Goal: Task Accomplishment & Management: Complete application form

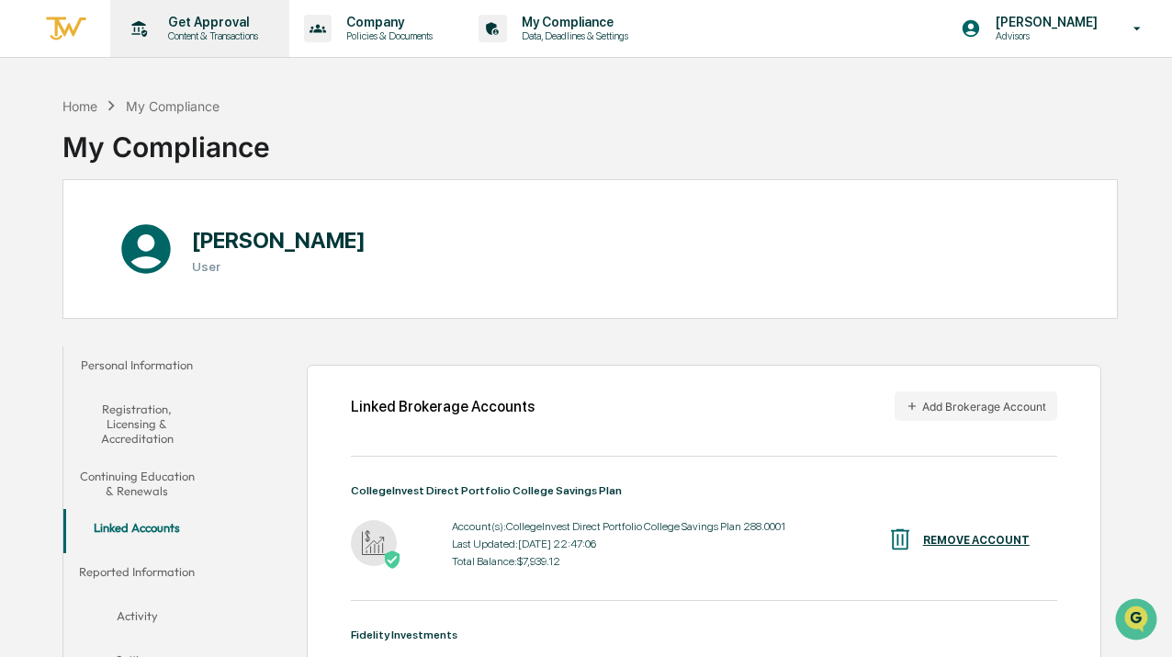
click at [204, 28] on p "Get Approval" at bounding box center [210, 22] width 114 height 15
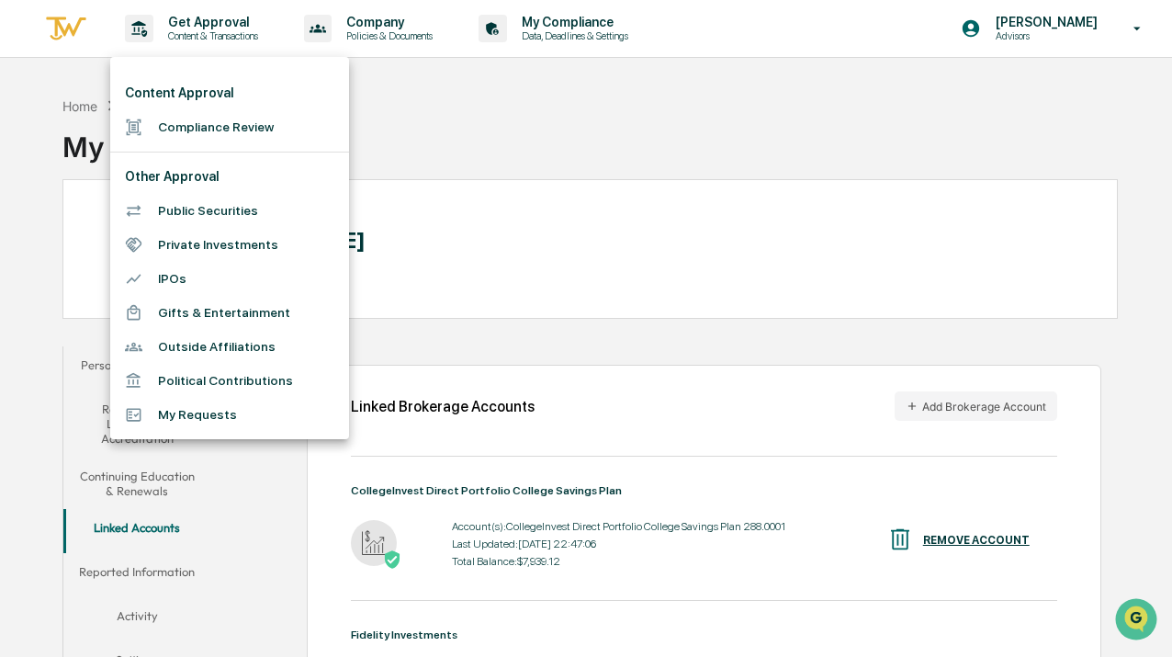
click at [68, 110] on div at bounding box center [586, 328] width 1172 height 657
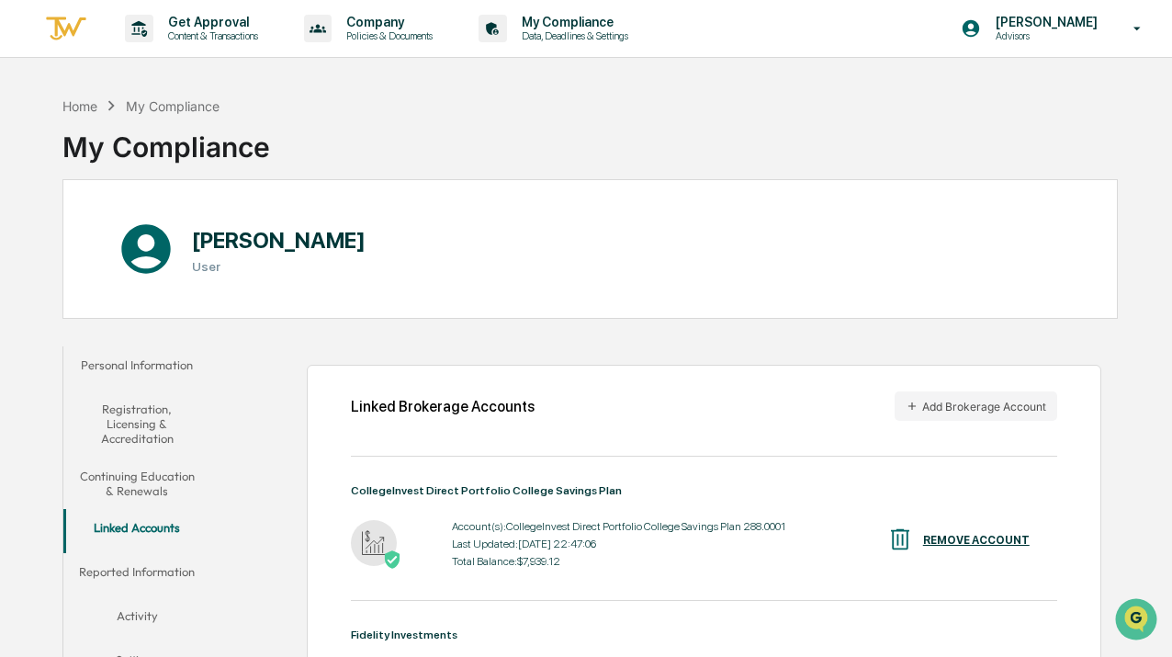
click at [163, 102] on div "My Compliance" at bounding box center [173, 106] width 94 height 16
click at [157, 45] on div "Get Approval Content & Transactions" at bounding box center [198, 28] width 161 height 57
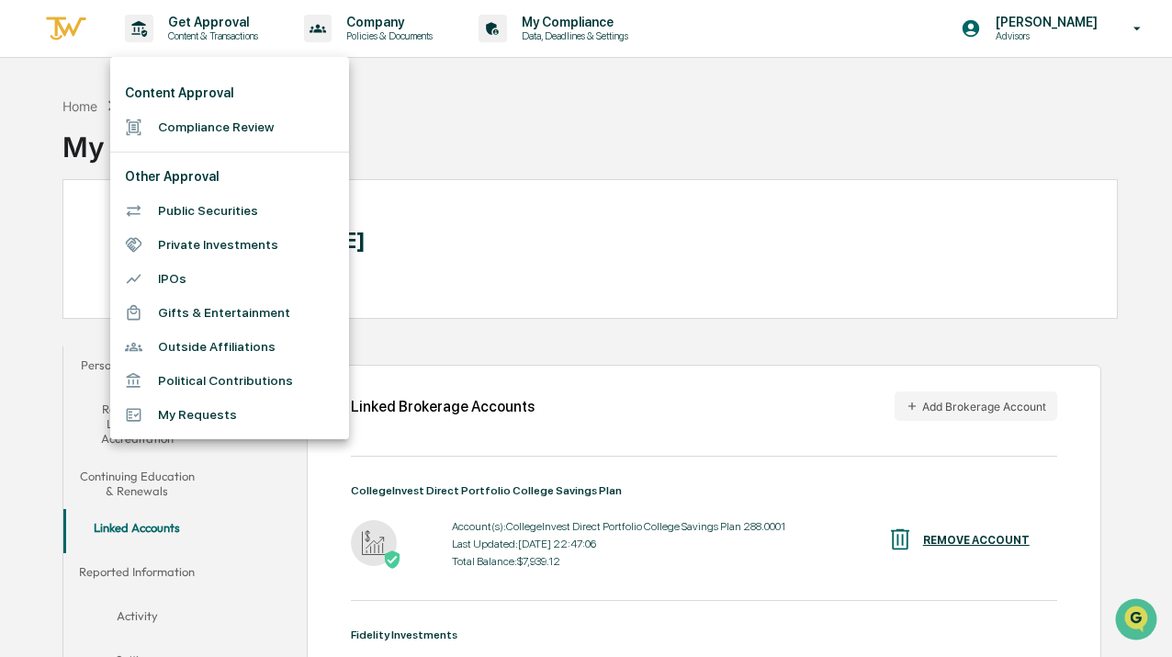
click at [184, 129] on li "Compliance Review" at bounding box center [229, 127] width 239 height 34
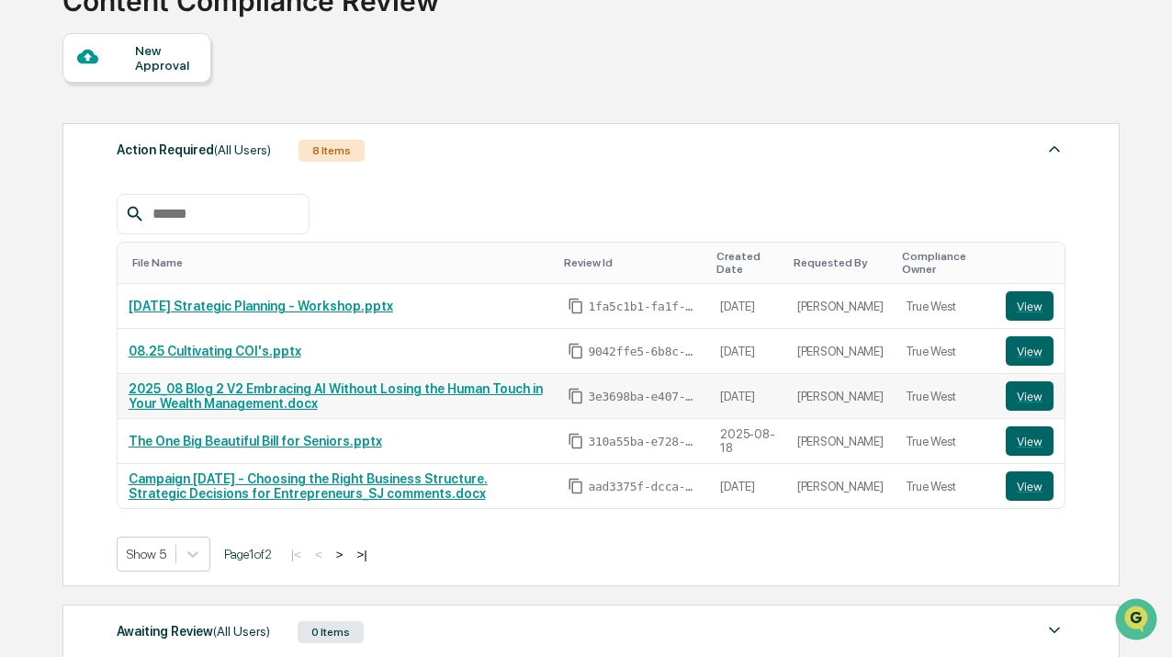
scroll to position [152, 0]
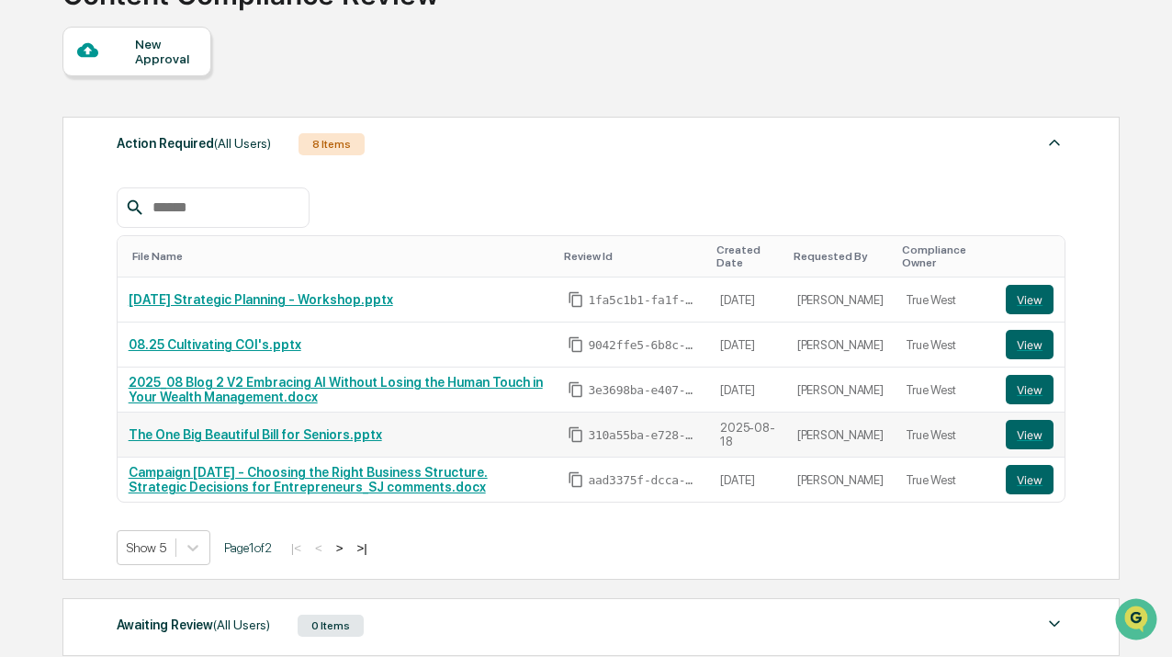
click at [290, 436] on link "The One Big Beautiful Bill for Seniors.pptx" at bounding box center [255, 434] width 253 height 15
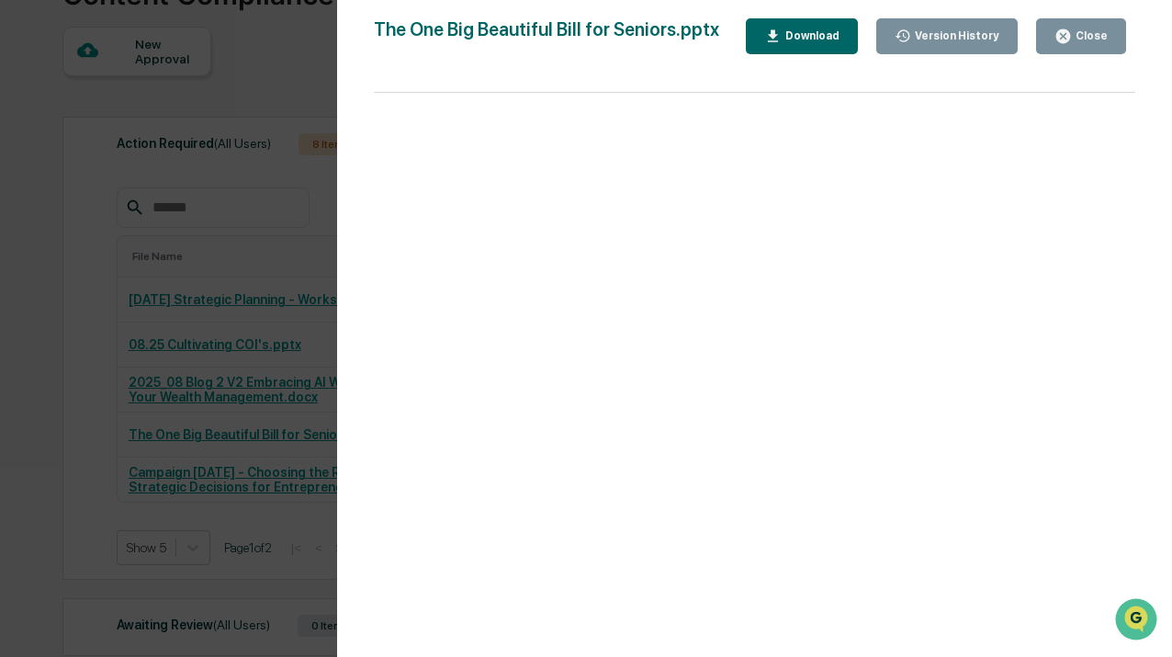
click at [188, 151] on div "Version History 08/19/2025, 05:20 PM Tiffany Charles 08/18/2025, 03:25 PM Tiffa…" at bounding box center [586, 328] width 1172 height 657
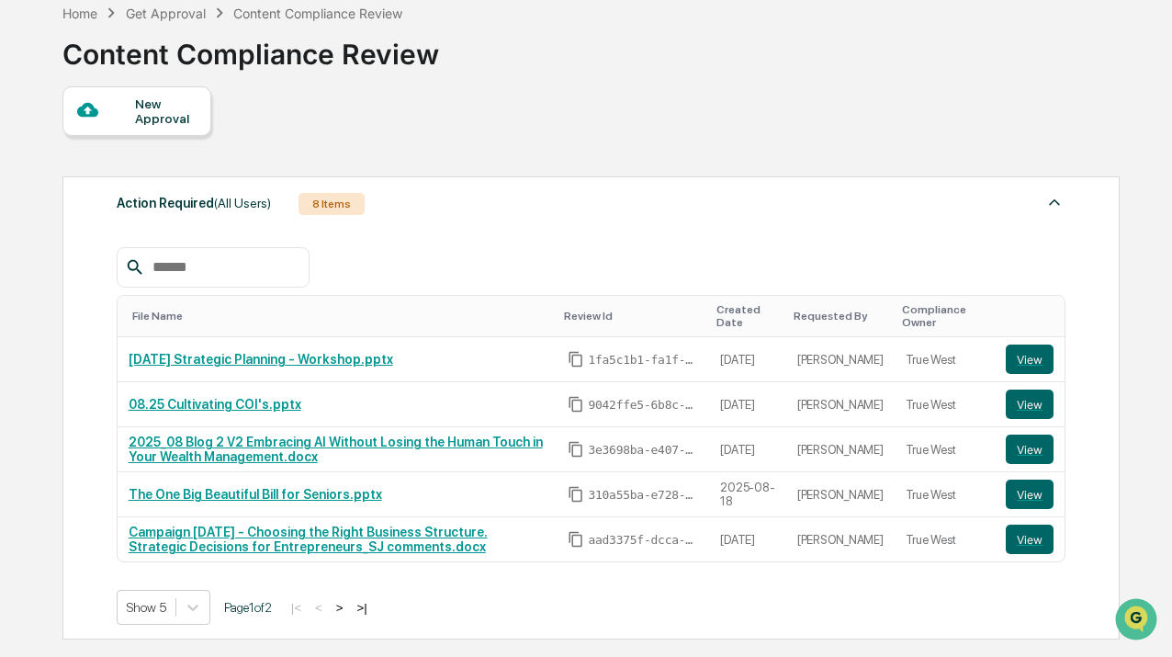
scroll to position [96, 0]
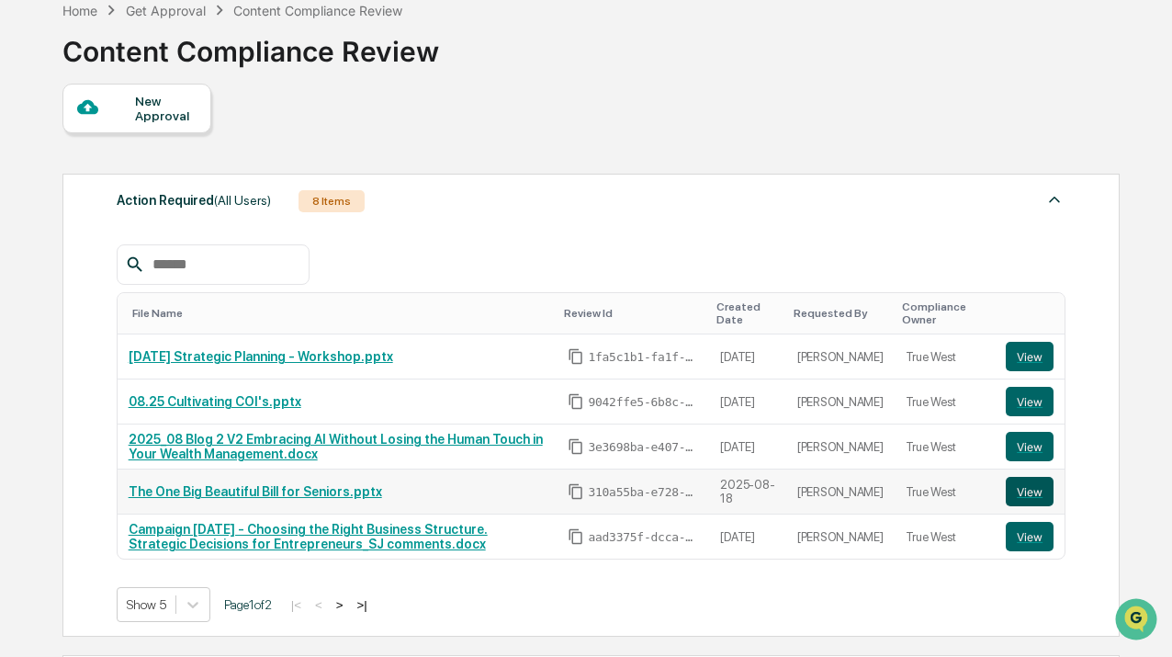
click at [1020, 497] on button "View" at bounding box center [1030, 491] width 48 height 29
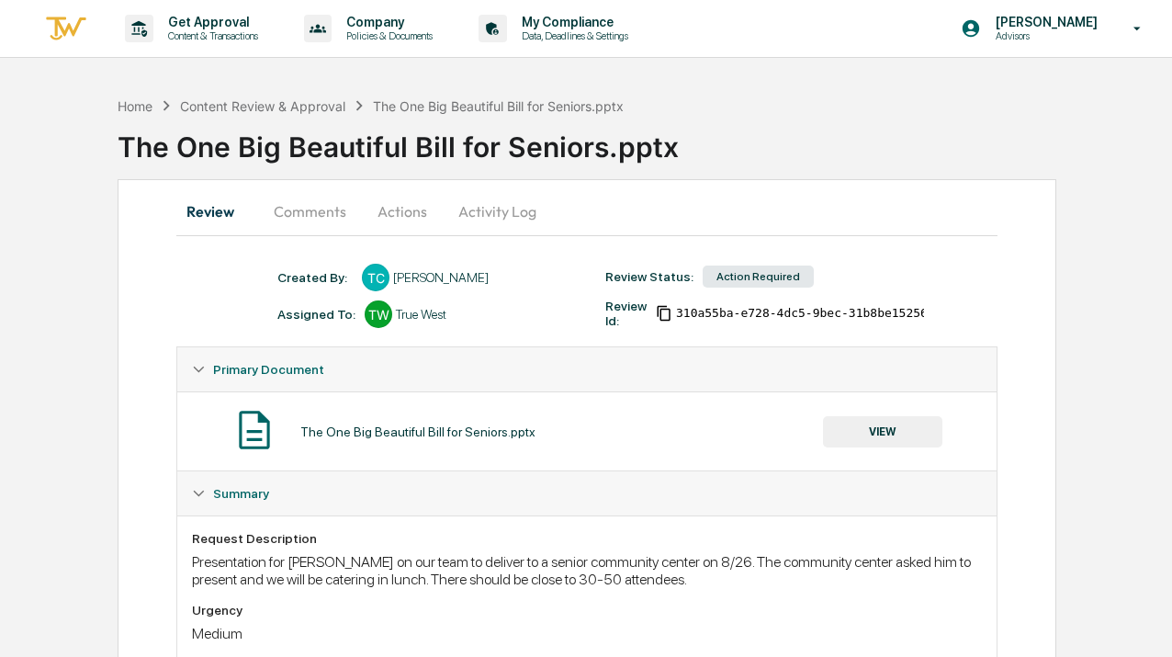
scroll to position [86, 0]
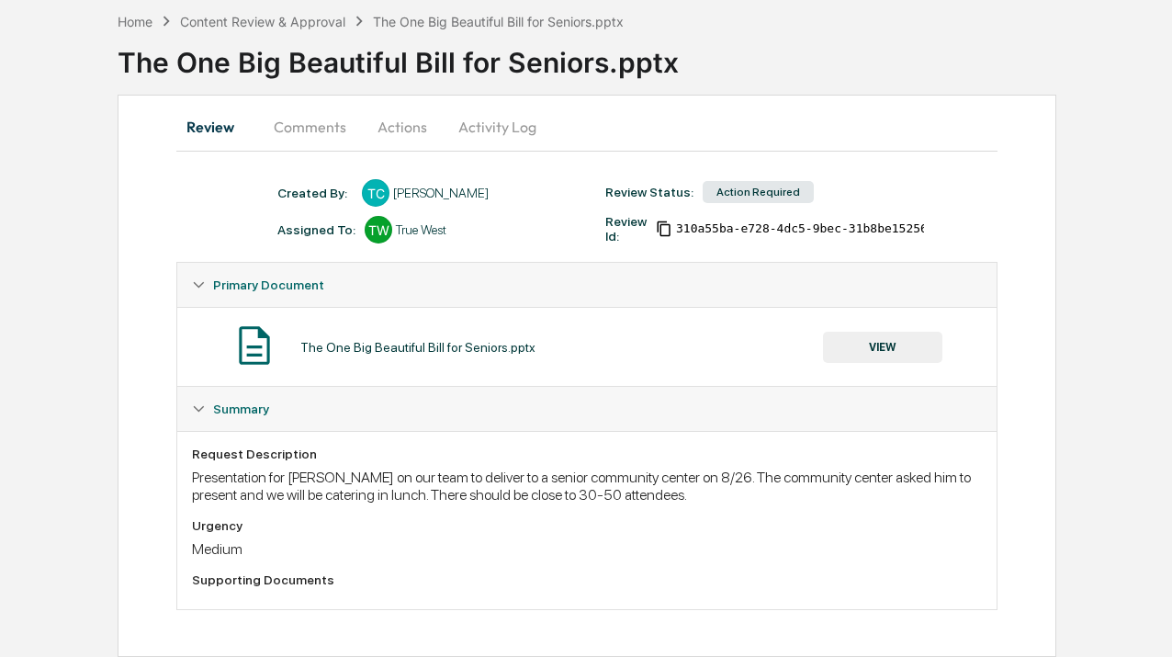
click at [405, 120] on button "Actions" at bounding box center [402, 127] width 83 height 44
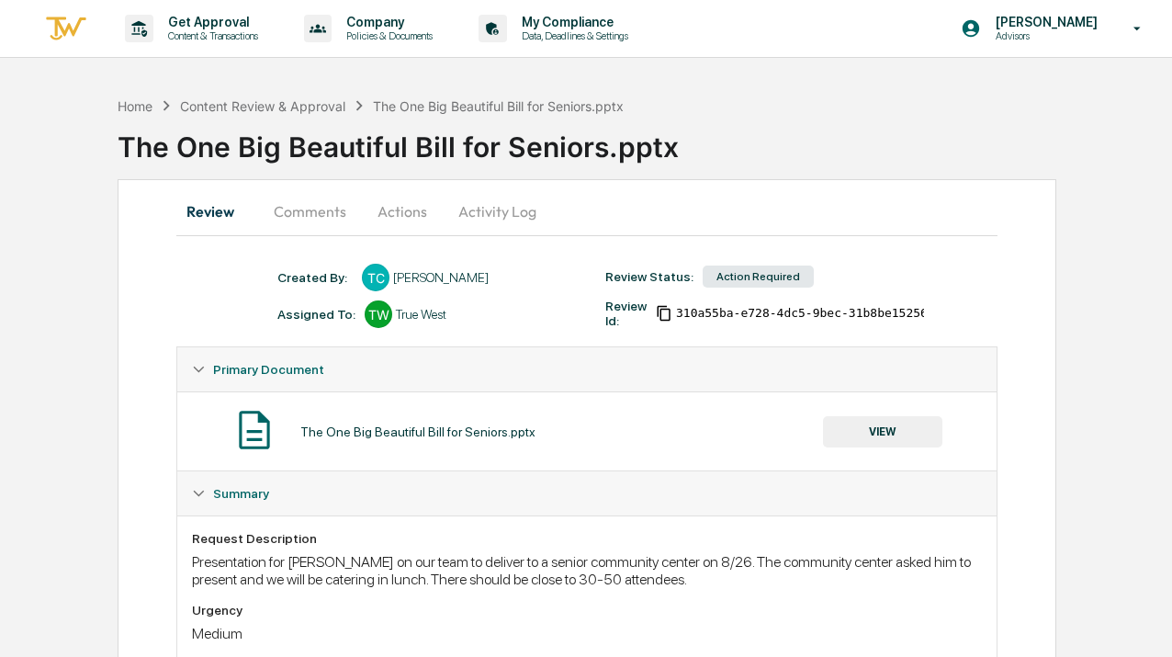
scroll to position [0, 0]
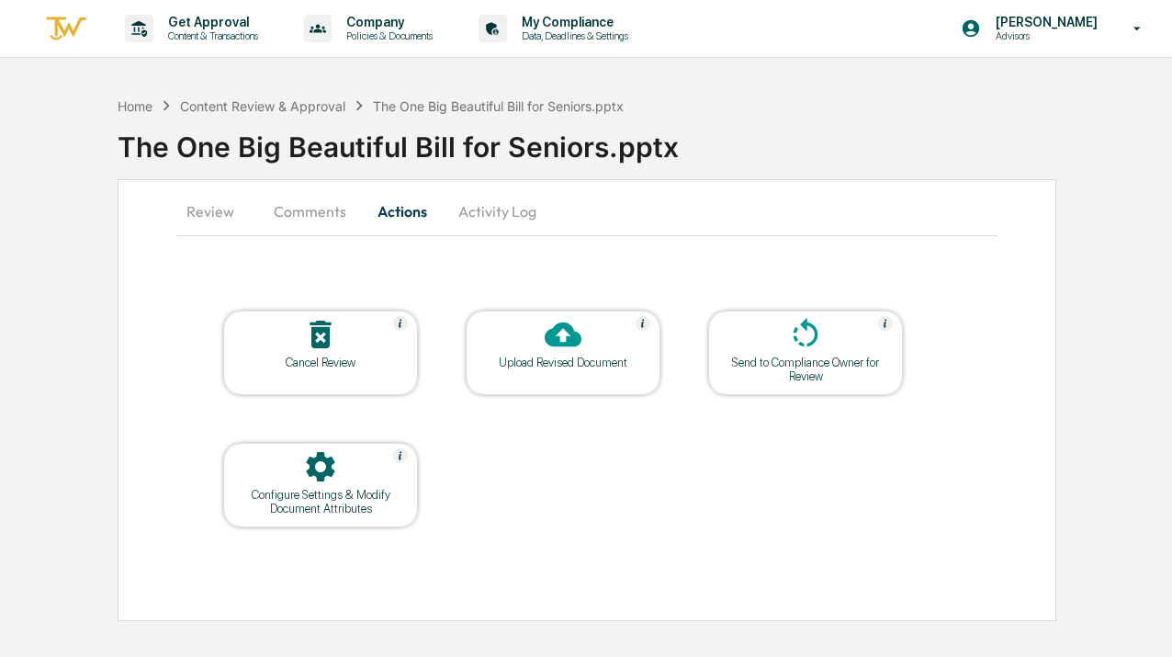
click at [570, 348] on icon at bounding box center [563, 334] width 37 height 37
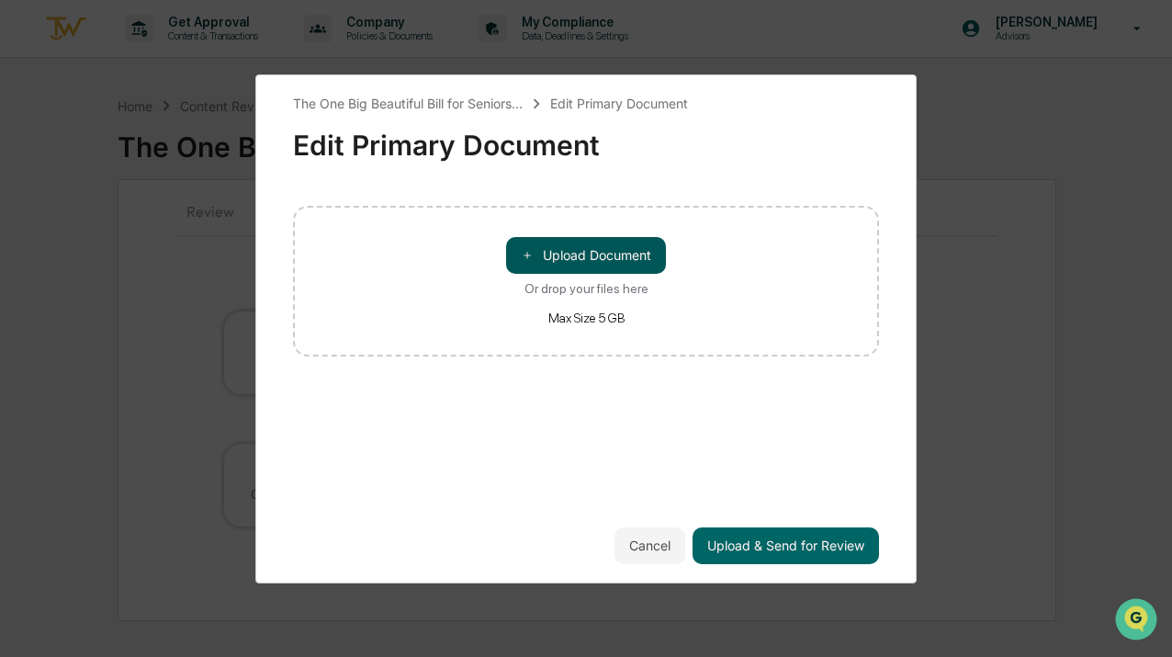
click at [545, 272] on button "＋ Upload Document" at bounding box center [586, 255] width 160 height 37
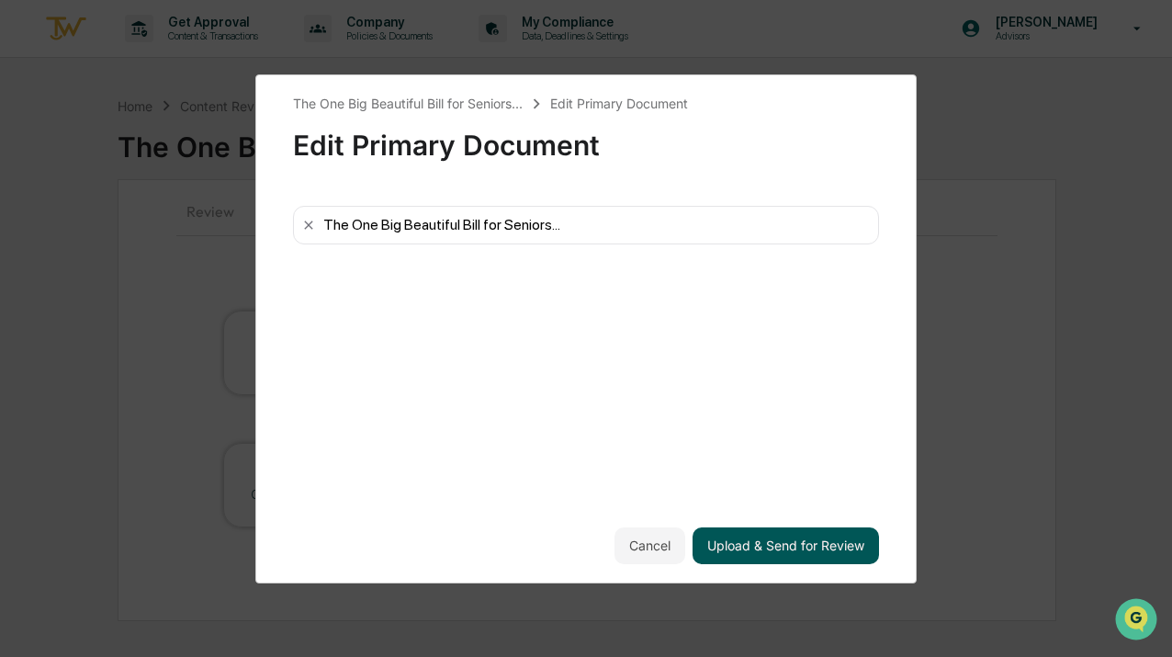
click at [757, 544] on button "Upload & Send for Review" at bounding box center [785, 545] width 186 height 37
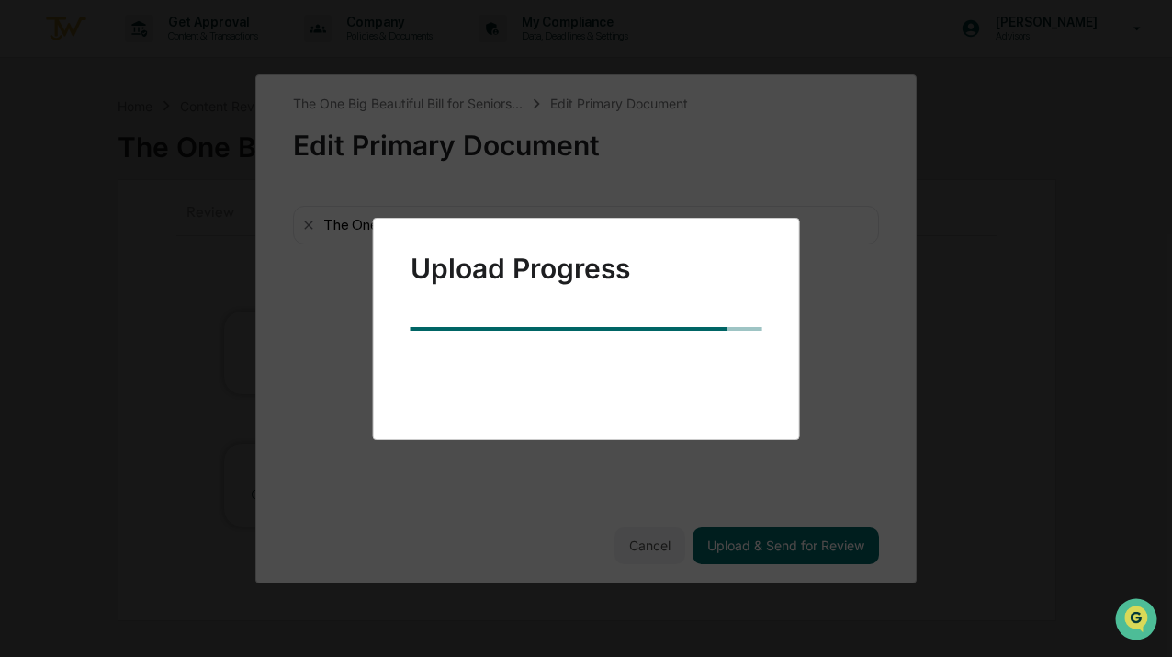
click at [544, 476] on div "Upload Progress" at bounding box center [586, 328] width 1172 height 657
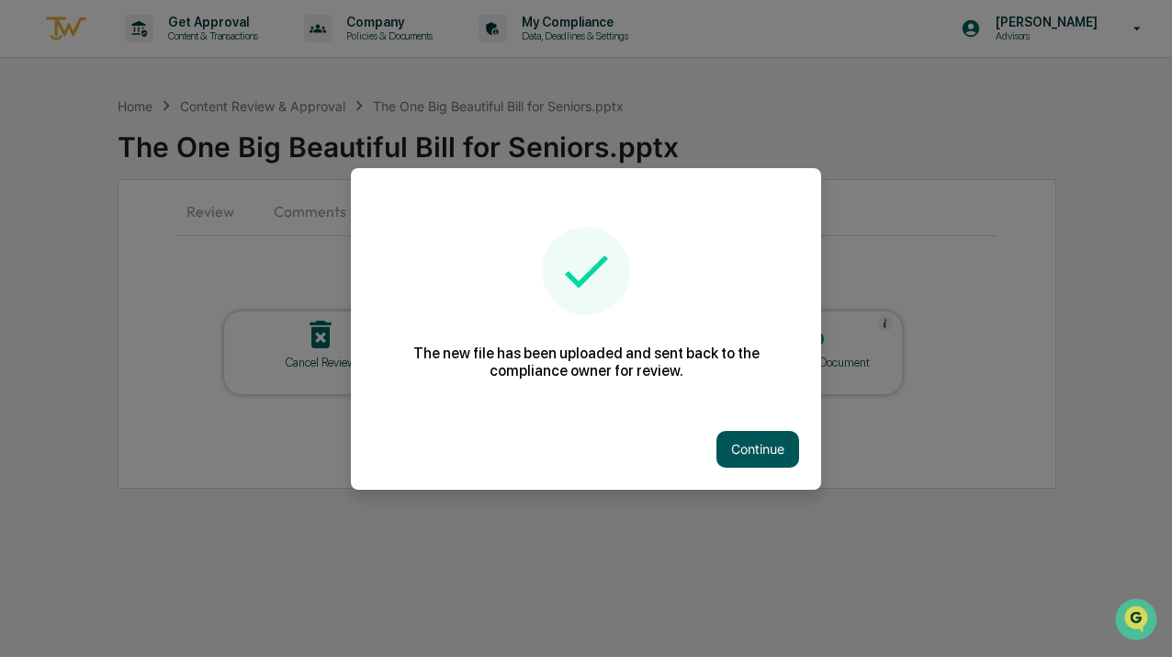
click at [753, 451] on button "Continue" at bounding box center [757, 449] width 83 height 37
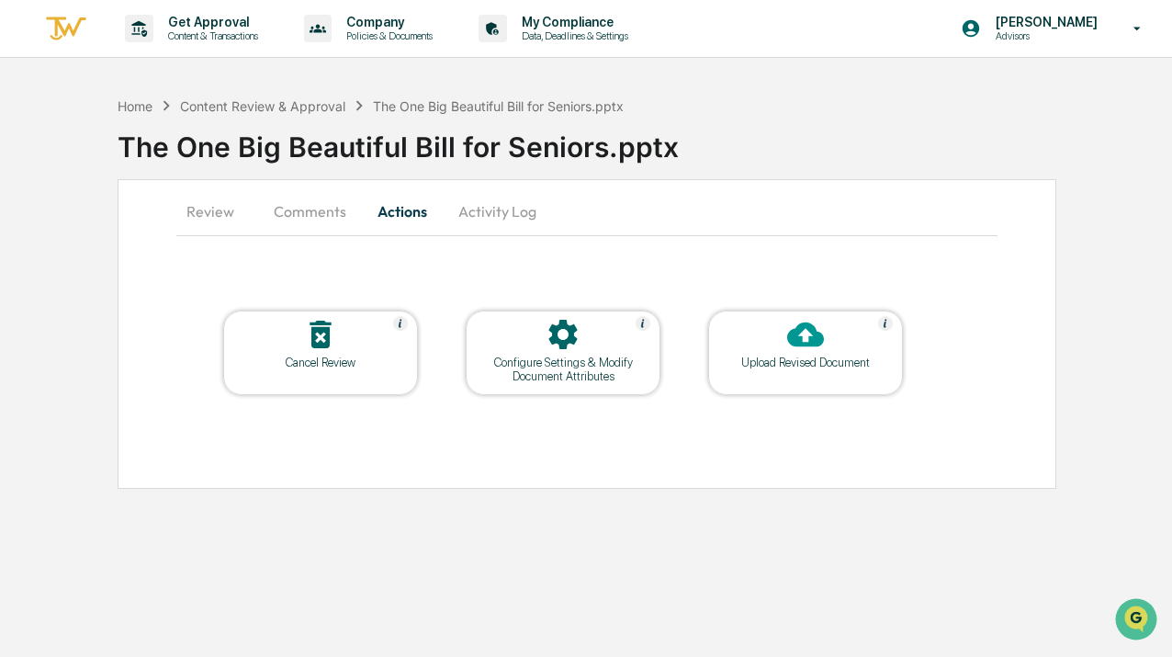
click at [812, 348] on icon at bounding box center [805, 334] width 37 height 37
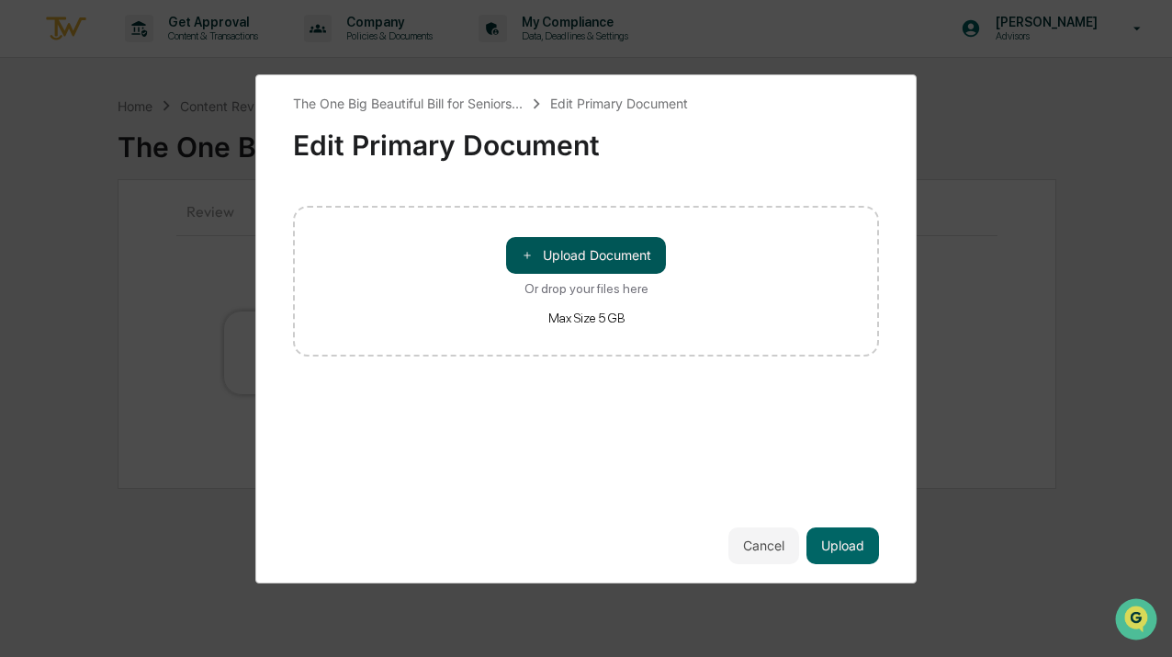
click at [646, 265] on button "＋ Upload Document" at bounding box center [586, 255] width 160 height 37
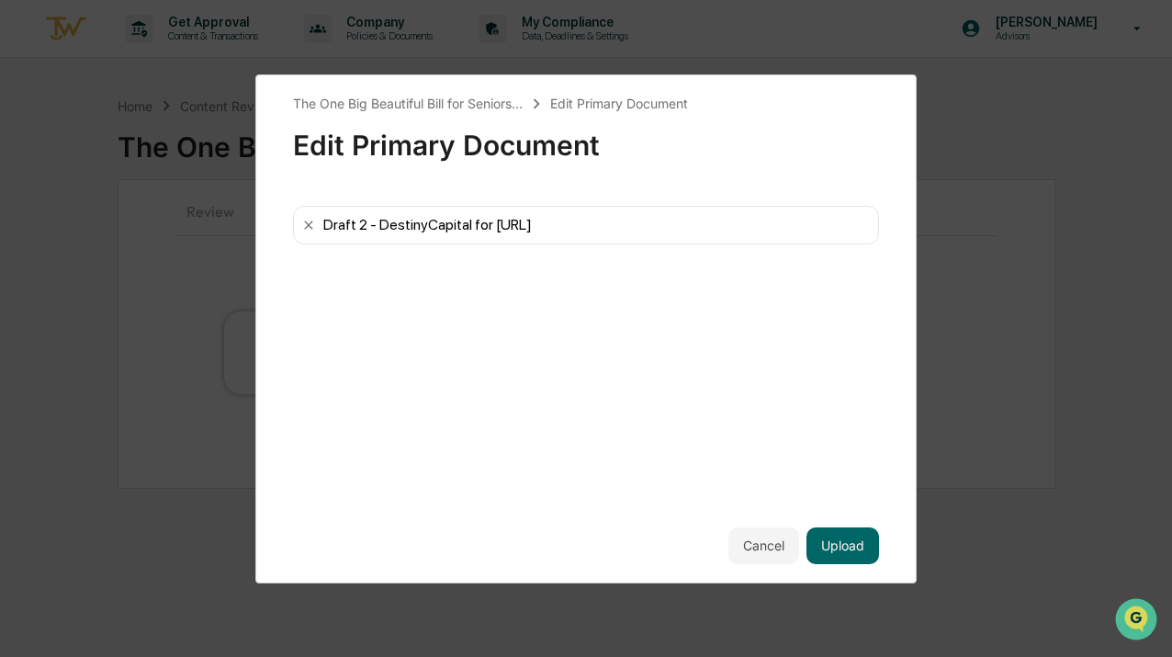
click at [528, 223] on div "Draft 2 - DestinyCapital for Retirees.ai" at bounding box center [427, 224] width 208 height 17
click at [301, 223] on icon at bounding box center [308, 225] width 15 height 15
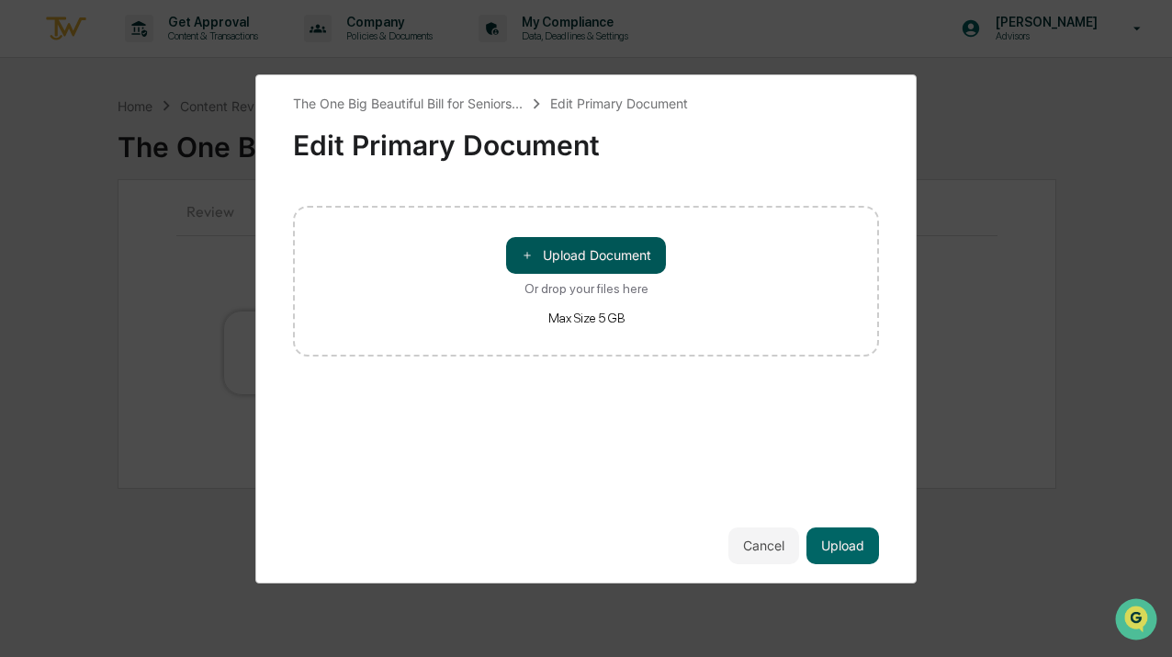
click at [602, 260] on button "＋ Upload Document" at bounding box center [586, 255] width 160 height 37
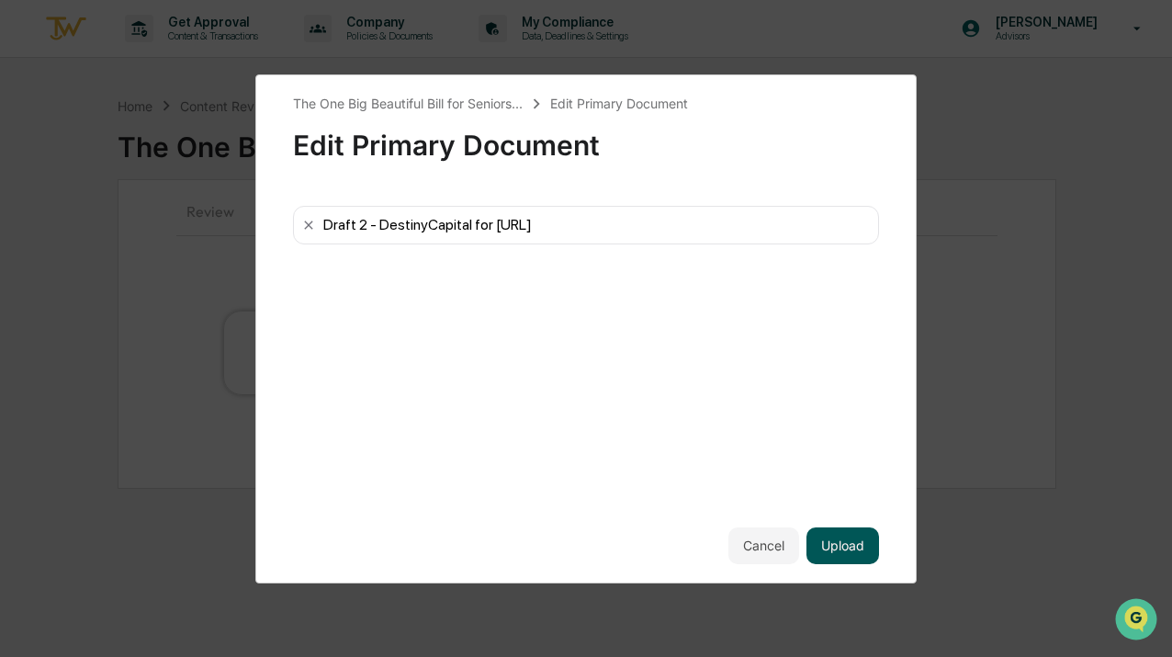
click at [841, 552] on button "Upload" at bounding box center [842, 545] width 73 height 37
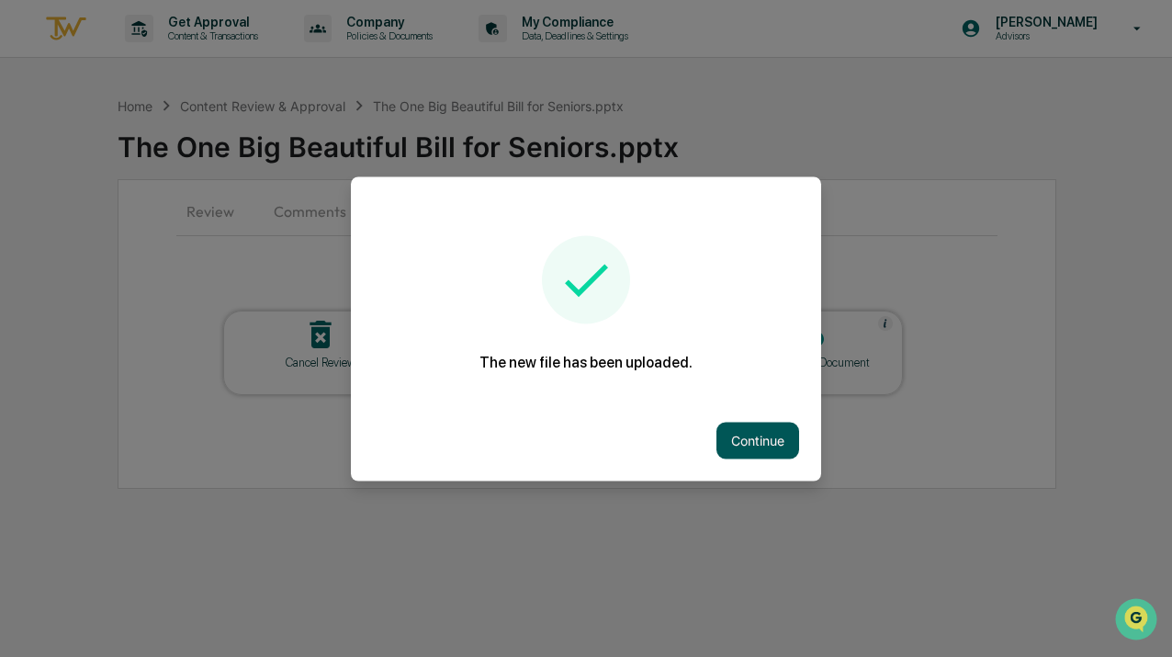
click at [748, 449] on button "Continue" at bounding box center [757, 439] width 83 height 37
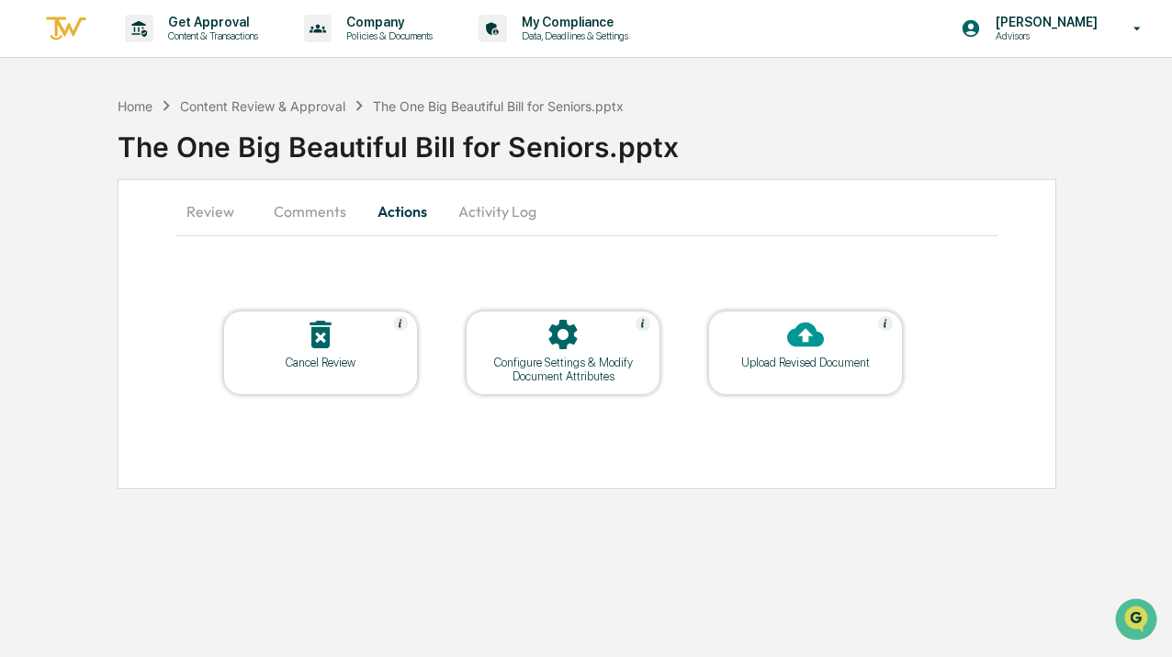
click at [287, 197] on button "Comments" at bounding box center [310, 211] width 102 height 44
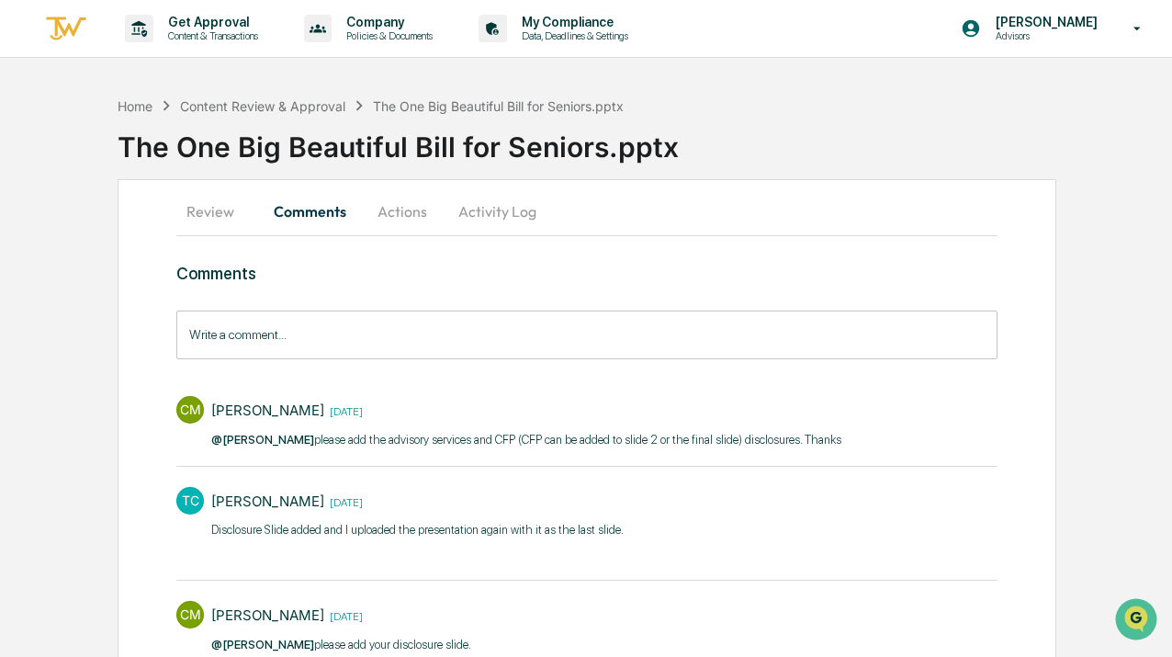
click at [281, 337] on input "Write a comment..." at bounding box center [586, 334] width 820 height 49
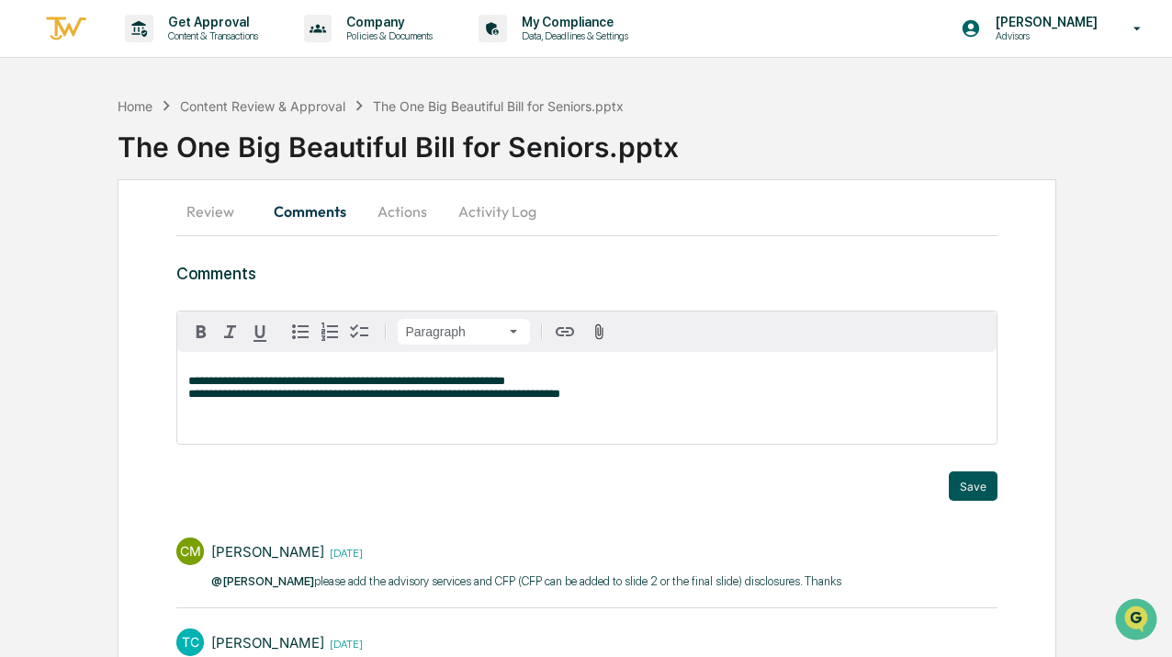
click at [969, 489] on button "Save" at bounding box center [973, 485] width 49 height 29
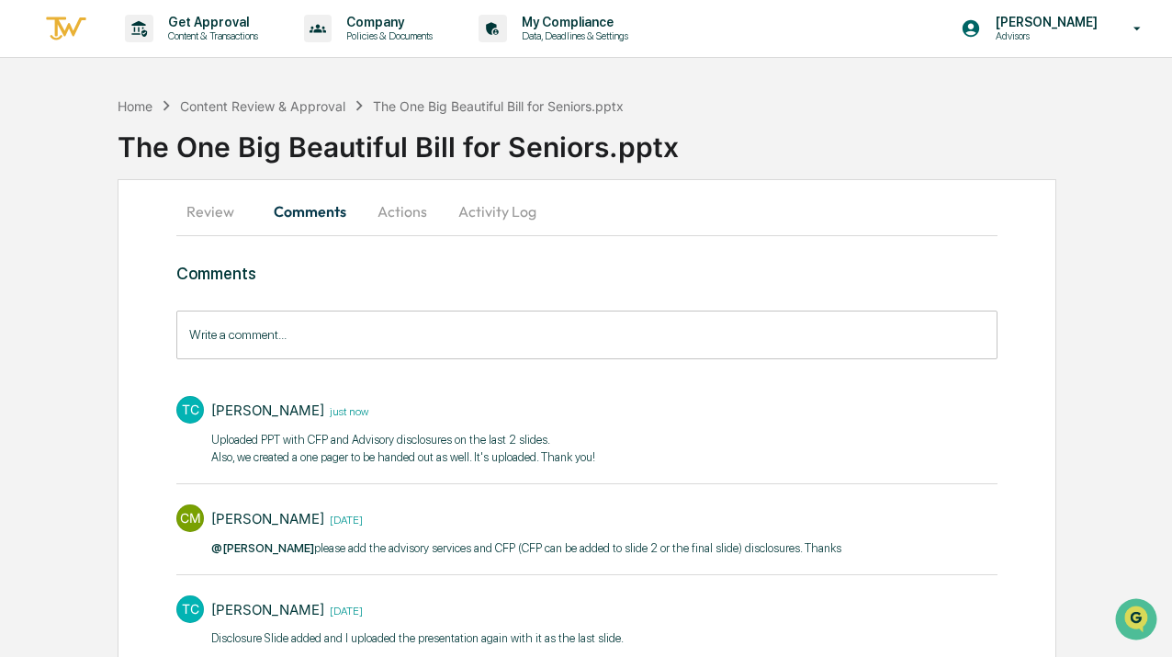
click at [237, 204] on button "Review" at bounding box center [217, 211] width 83 height 44
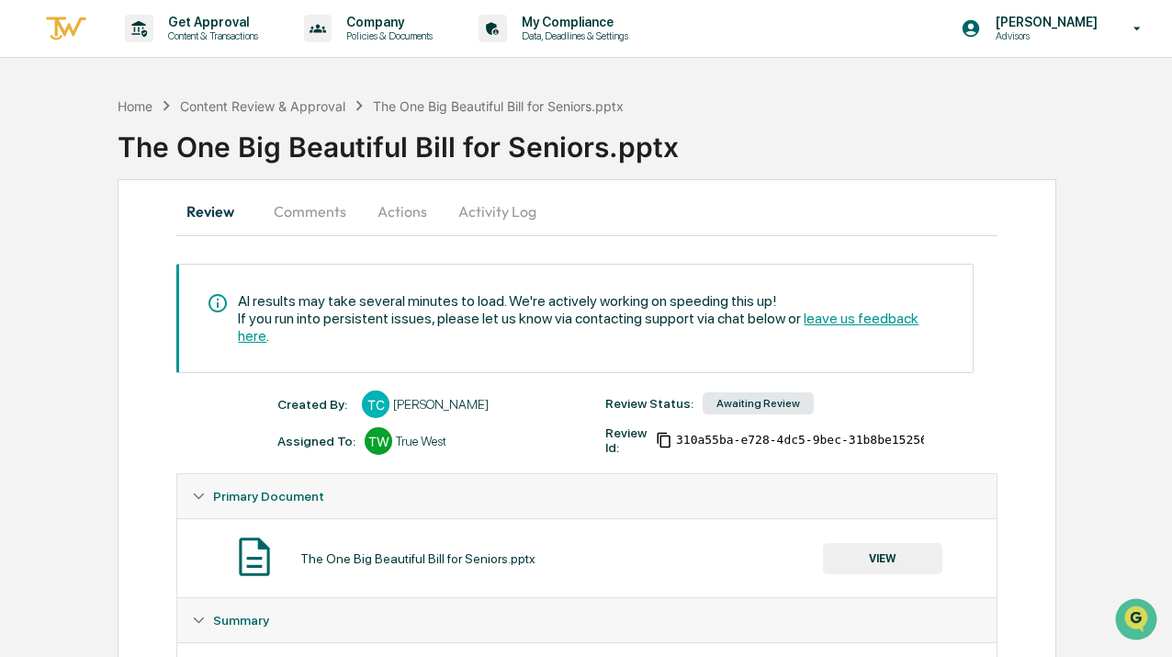
click at [278, 115] on div "Home Content Review & Approval The One Big Beautiful Bill for Seniors.pptx" at bounding box center [371, 106] width 507 height 20
click at [208, 103] on div "Content Review & Approval" at bounding box center [262, 106] width 165 height 16
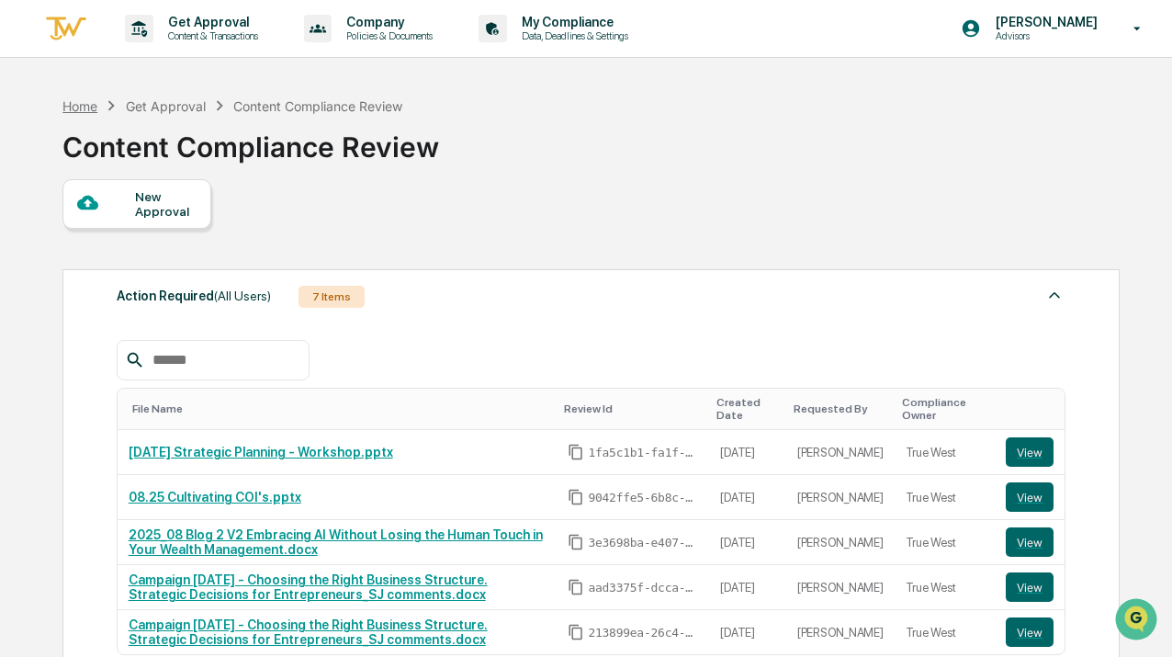
click at [97, 104] on div "Home" at bounding box center [79, 106] width 35 height 16
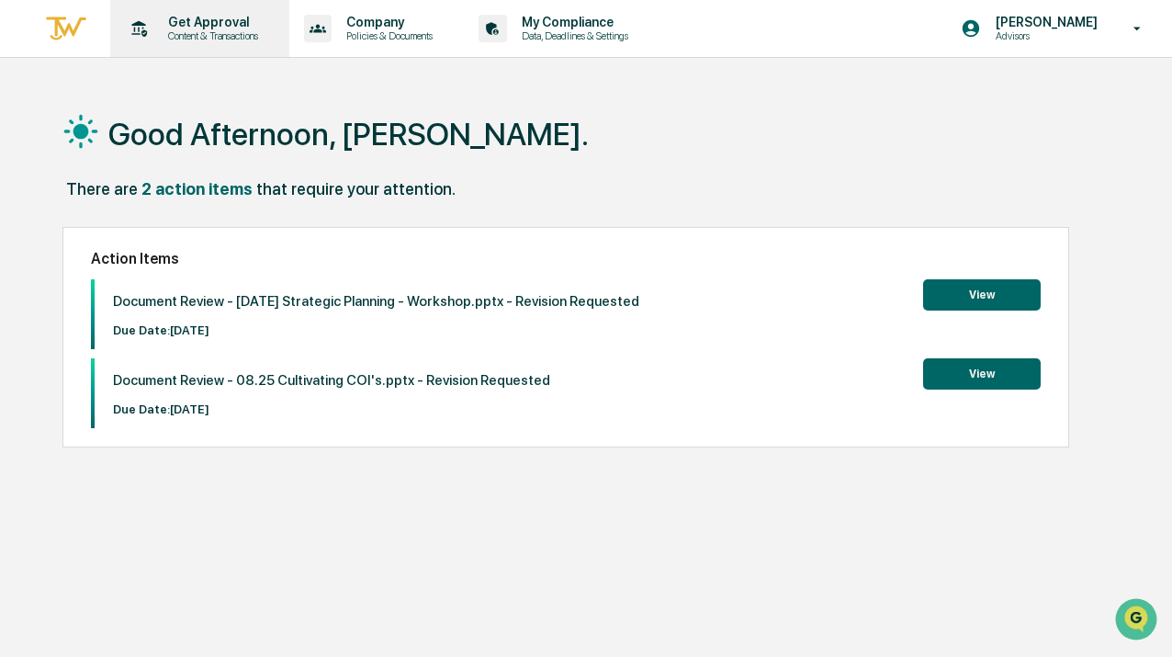
click at [227, 30] on p "Content & Transactions" at bounding box center [210, 35] width 114 height 13
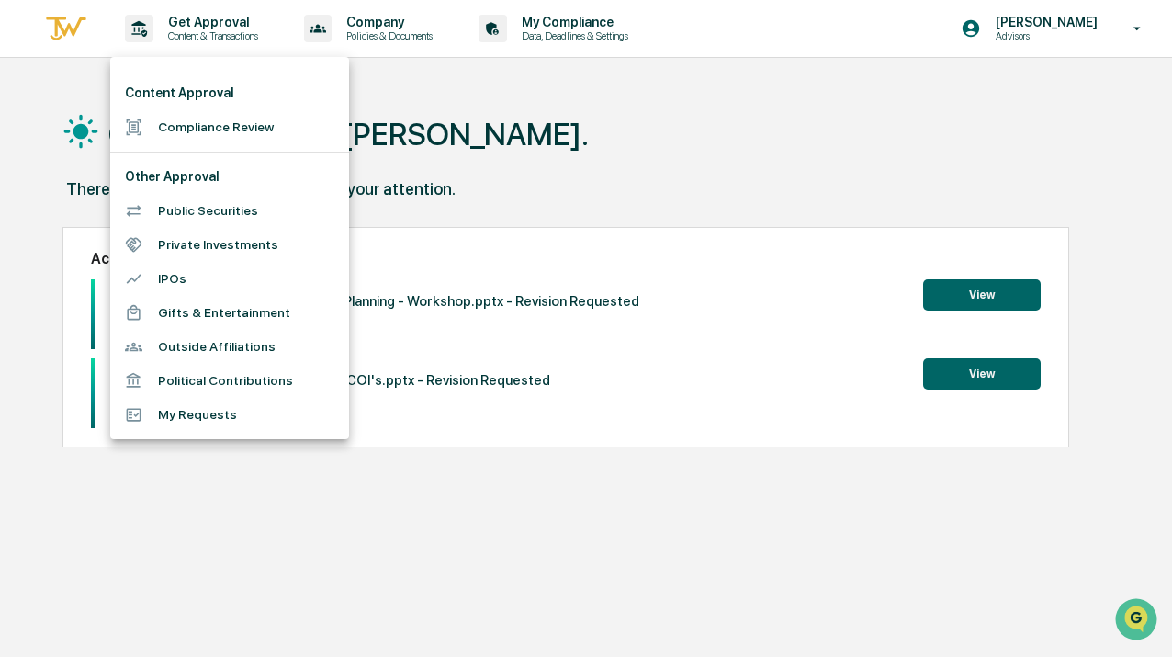
click at [208, 126] on li "Compliance Review" at bounding box center [229, 127] width 239 height 34
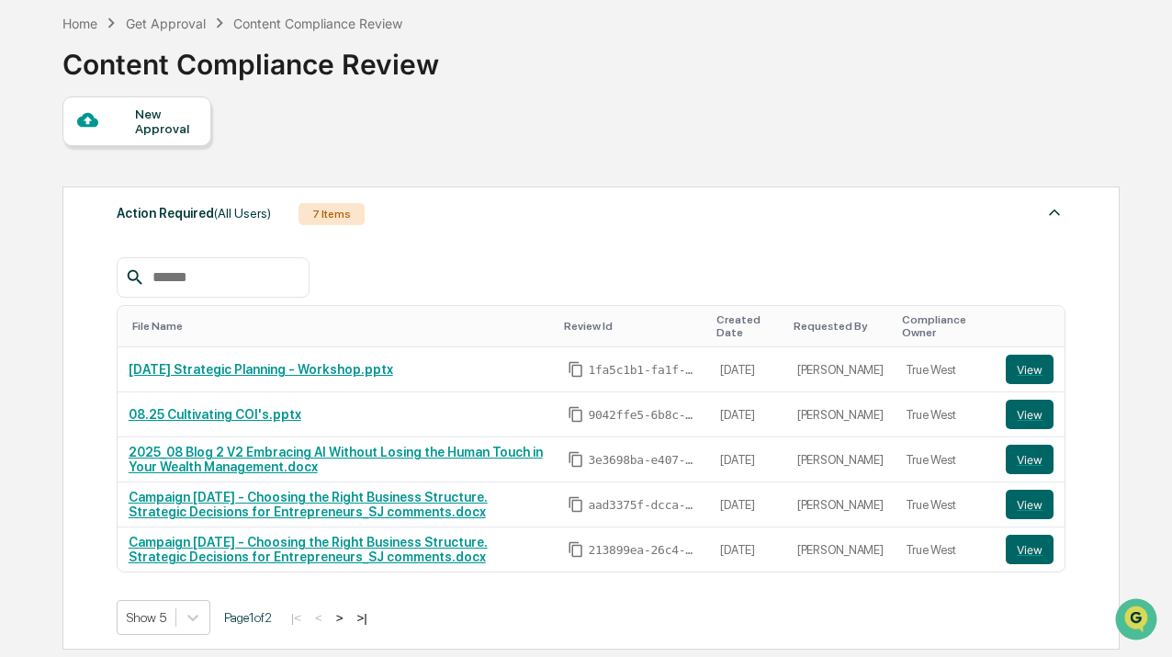
scroll to position [91, 0]
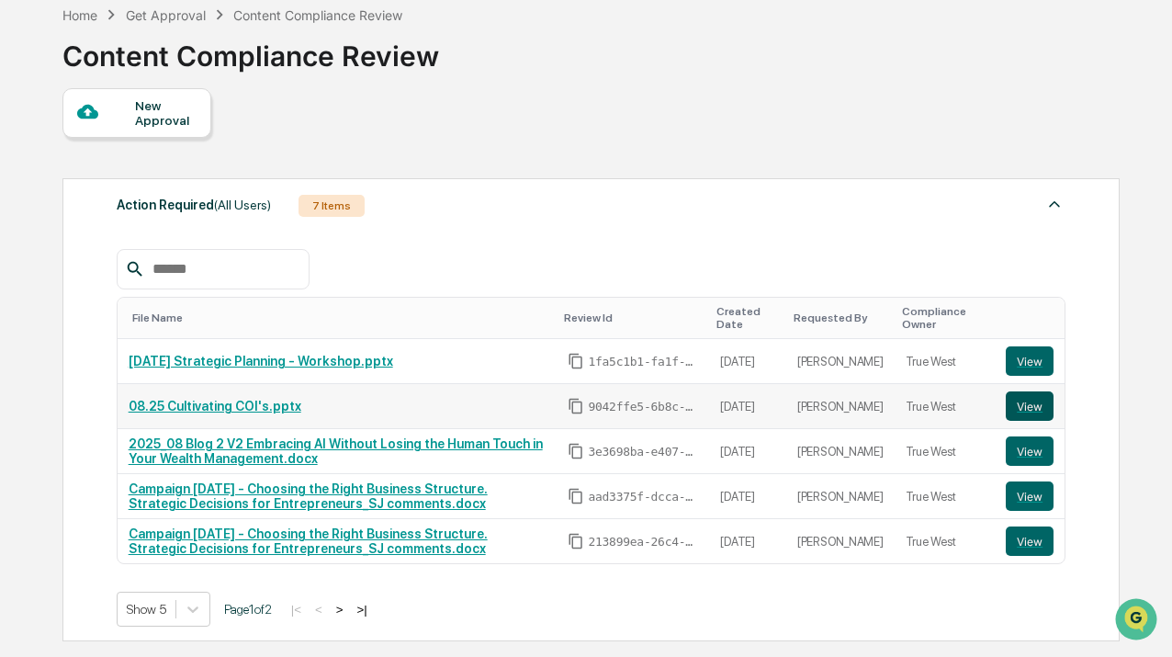
click at [1031, 416] on button "View" at bounding box center [1030, 405] width 48 height 29
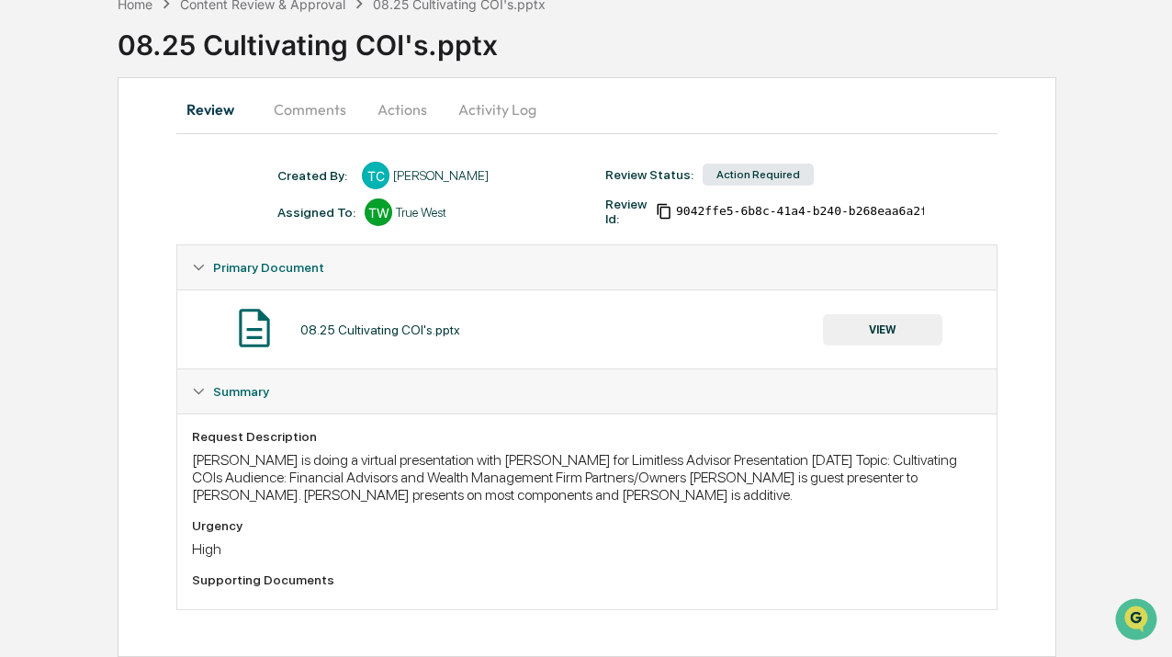
click at [837, 324] on button "VIEW" at bounding box center [882, 329] width 119 height 31
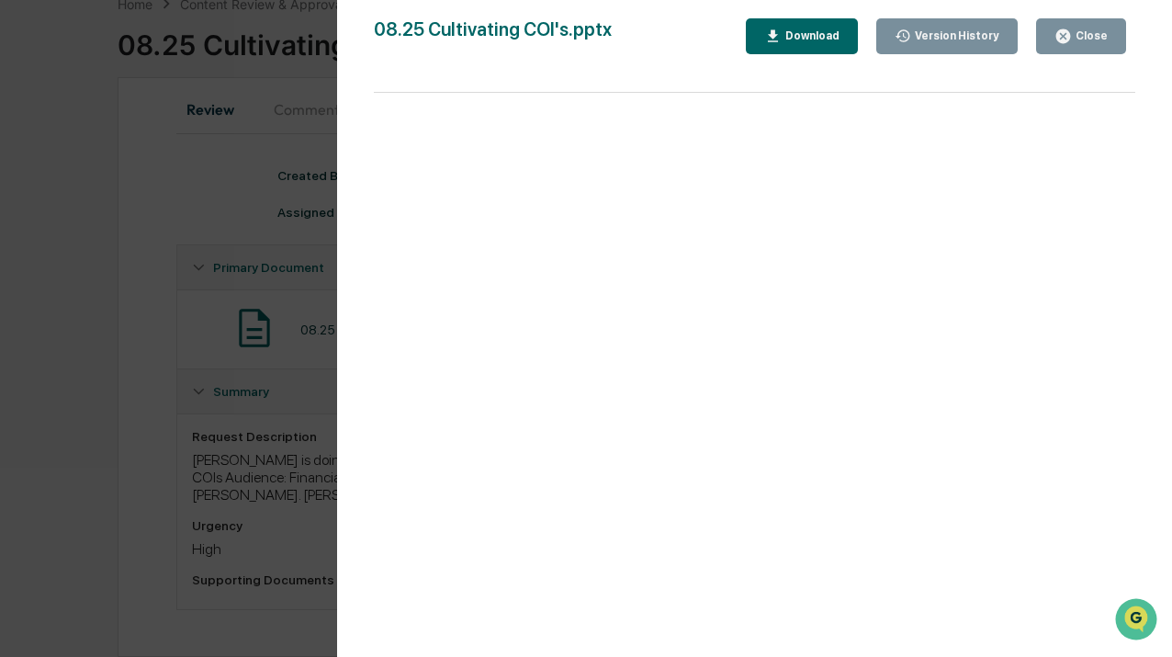
click at [274, 207] on div "Version History [DATE] 06:44 PM [PERSON_NAME] 08.25 Cultivating COI's.pptx Clos…" at bounding box center [586, 328] width 1172 height 657
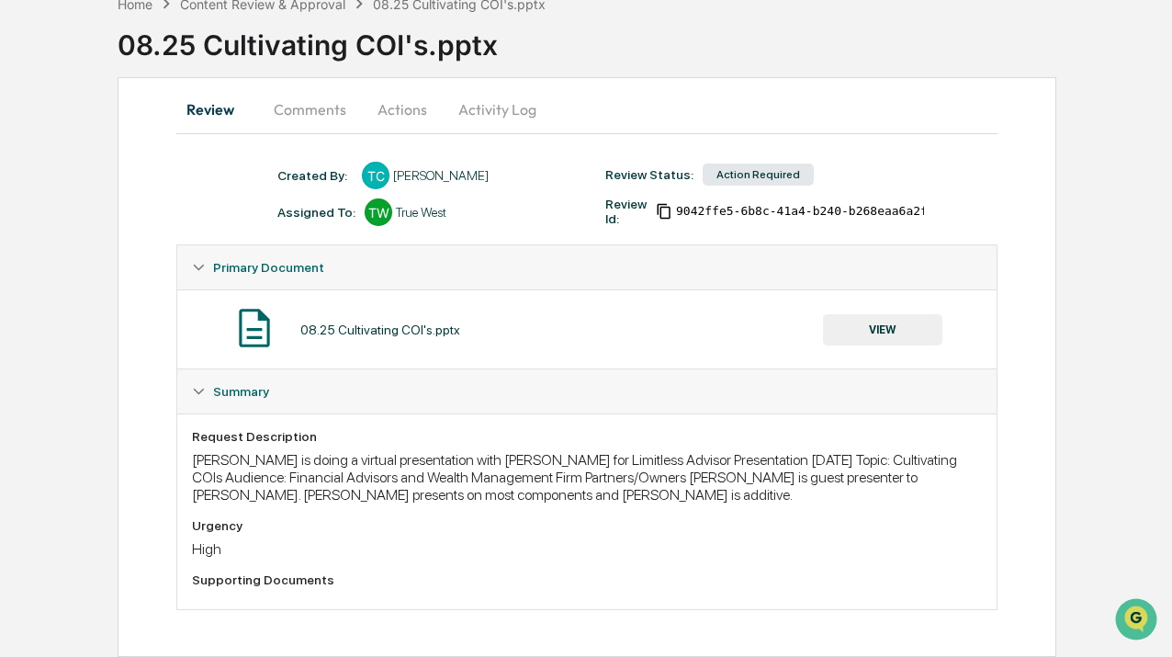
click at [314, 108] on button "Comments" at bounding box center [310, 109] width 102 height 44
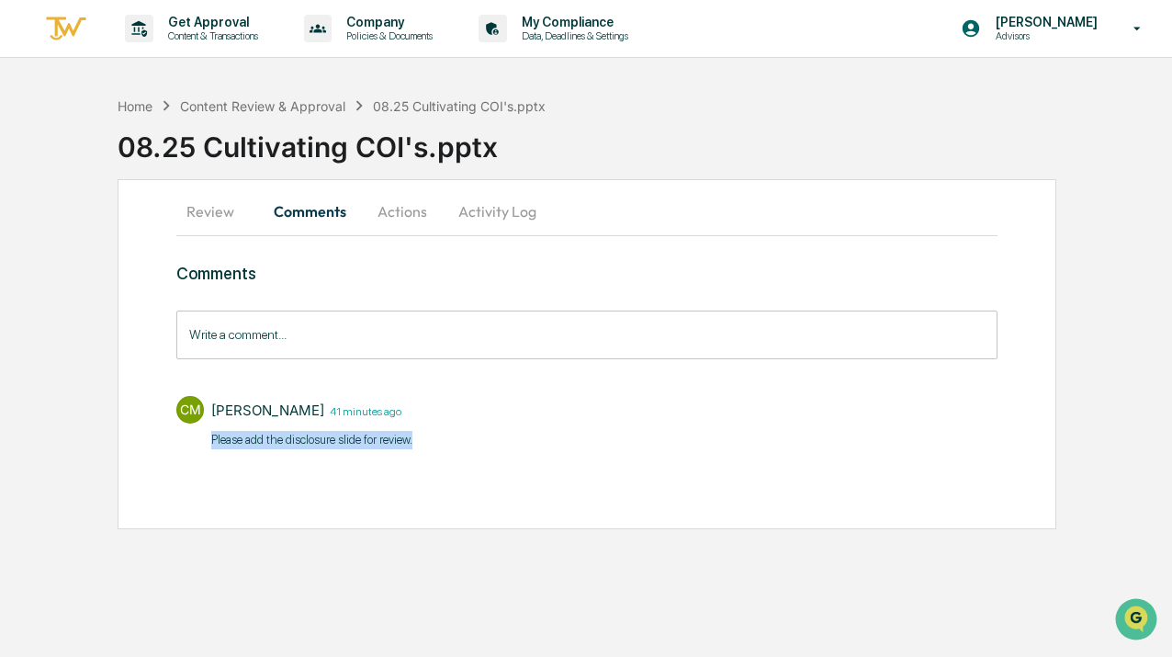
drag, startPoint x: 455, startPoint y: 440, endPoint x: 204, endPoint y: 439, distance: 250.7
click at [204, 439] on div "CM Carliss Marshall 41 minutes ago Please add the disclosure slide for review​." at bounding box center [586, 421] width 820 height 68
click at [315, 307] on div "Comments Write a comment... Write a comment... CM Carliss Marshall 41 minutes a…" at bounding box center [586, 359] width 820 height 191
click at [287, 106] on div "Content Review & Approval" at bounding box center [262, 106] width 165 height 16
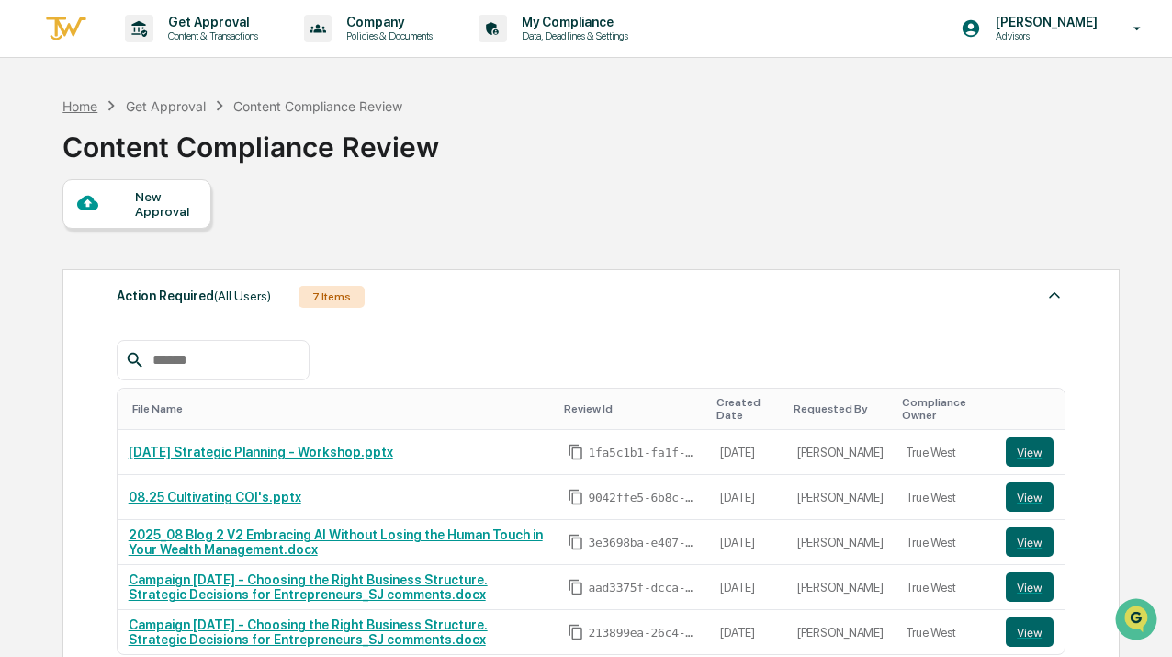
click at [75, 101] on div "Home" at bounding box center [79, 106] width 35 height 16
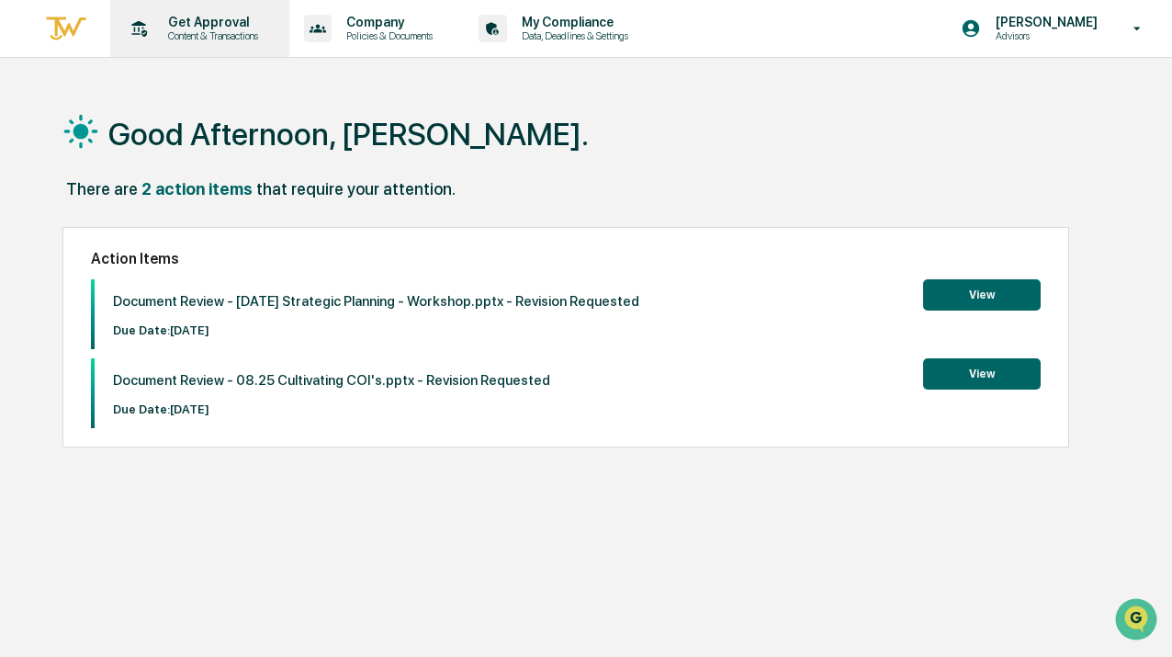
click at [194, 22] on p "Get Approval" at bounding box center [210, 22] width 114 height 15
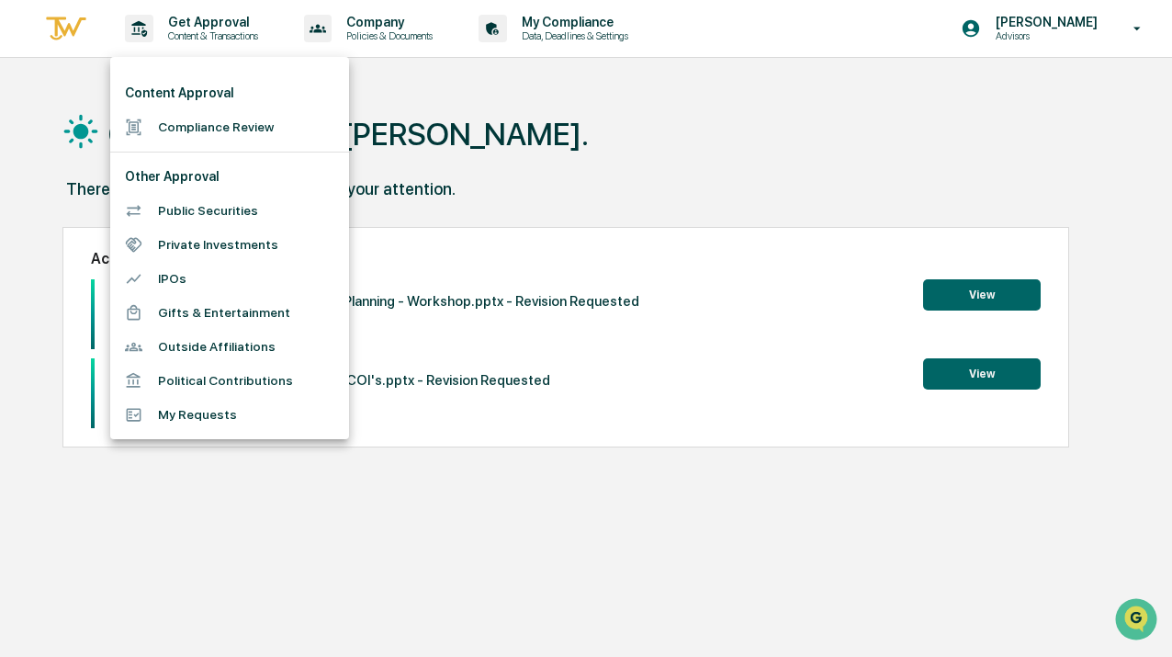
click at [206, 139] on li "Compliance Review" at bounding box center [229, 127] width 239 height 34
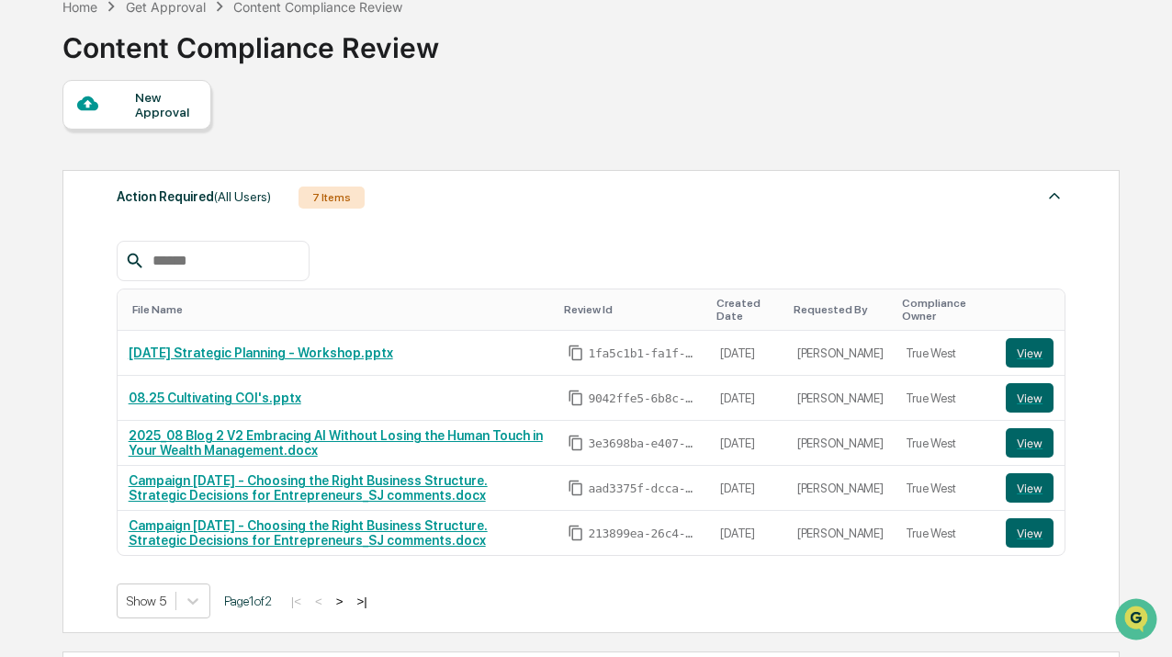
scroll to position [132, 0]
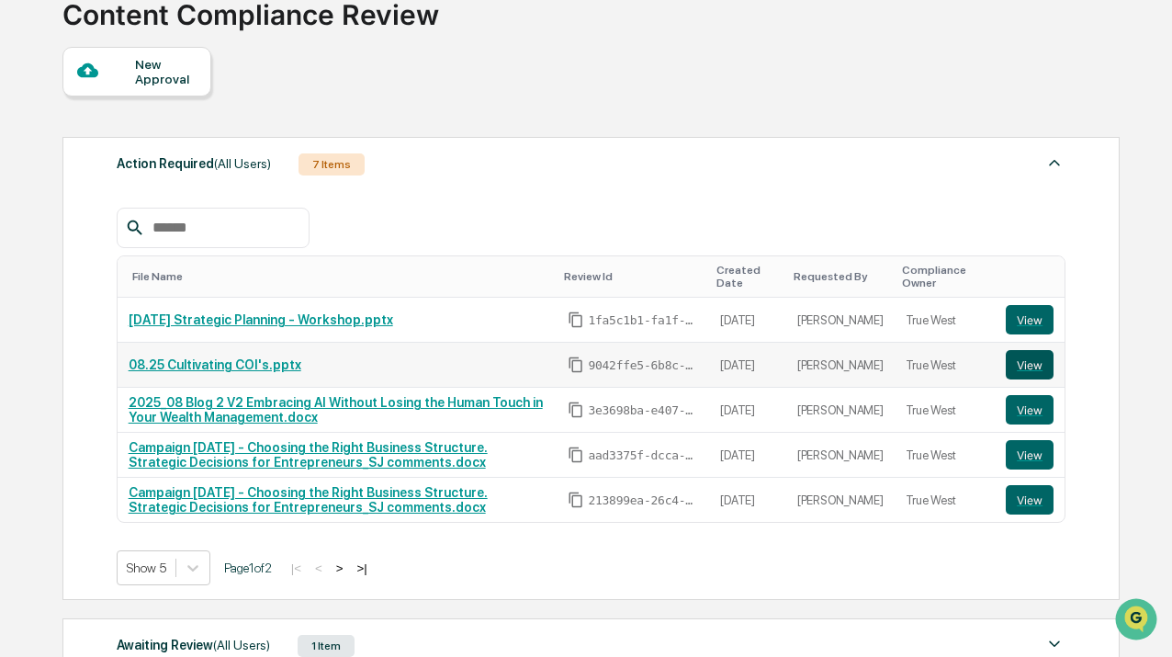
click at [1025, 373] on button "View" at bounding box center [1030, 364] width 48 height 29
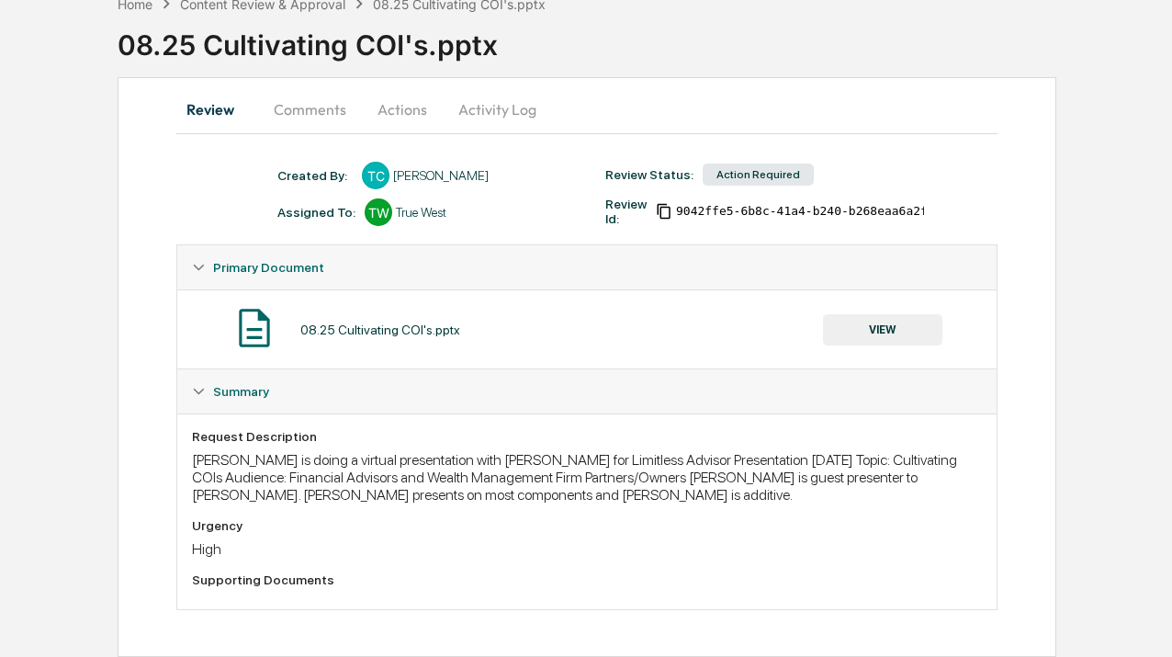
scroll to position [5, 0]
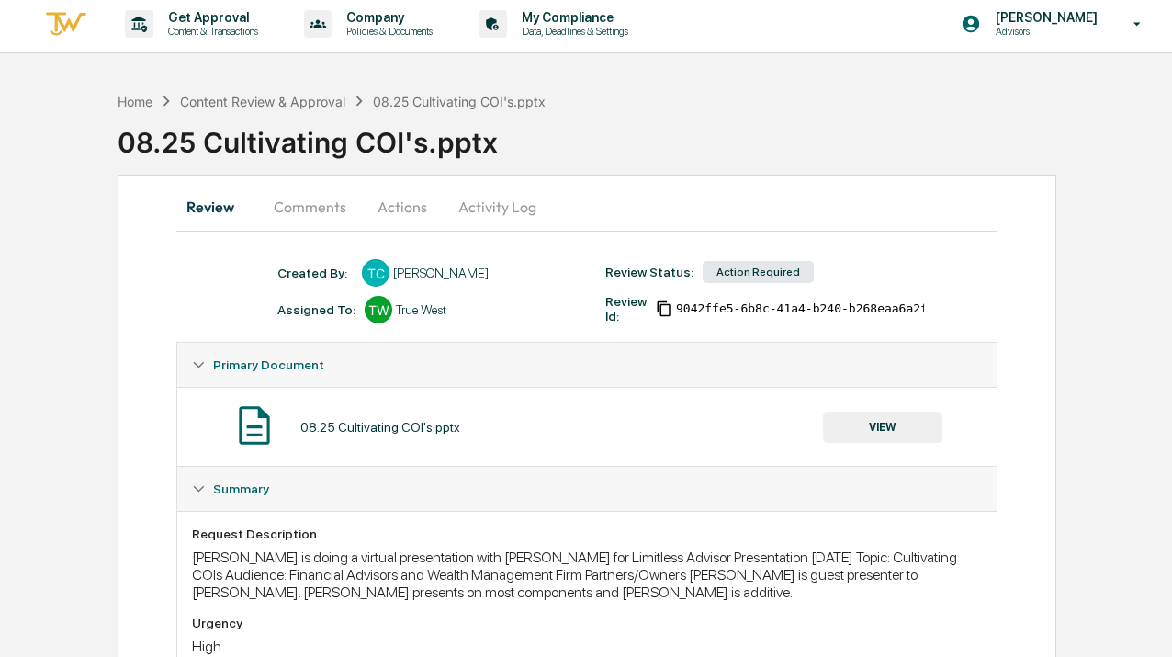
click at [308, 214] on button "Comments" at bounding box center [310, 207] width 102 height 44
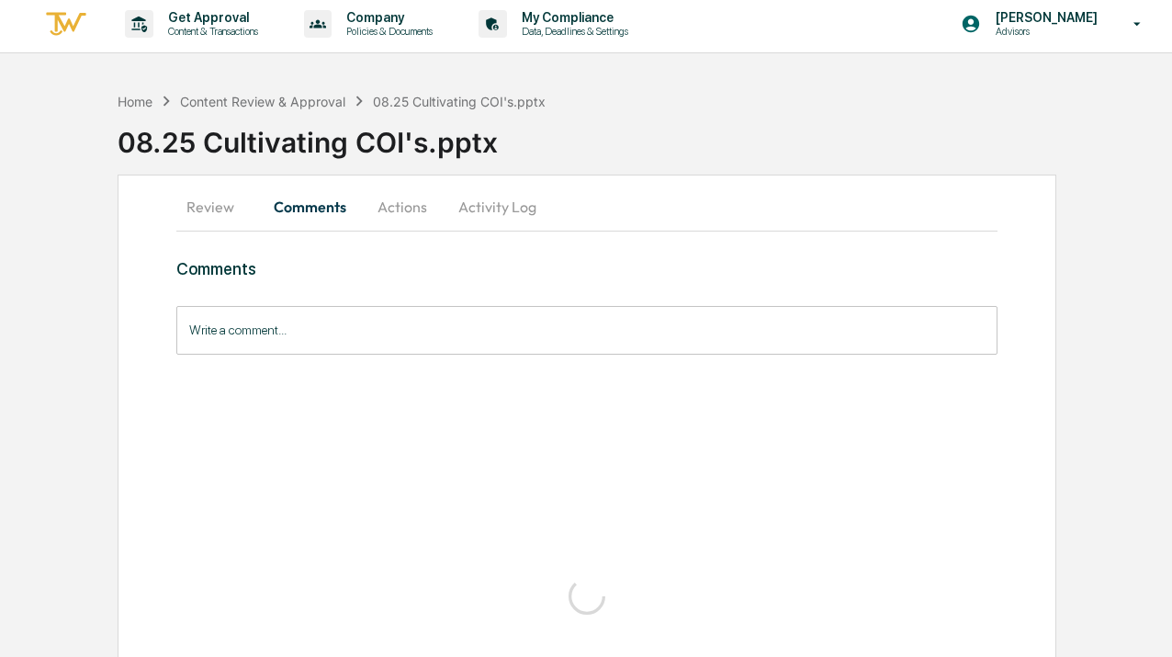
scroll to position [0, 0]
